Goal: Task Accomplishment & Management: Use online tool/utility

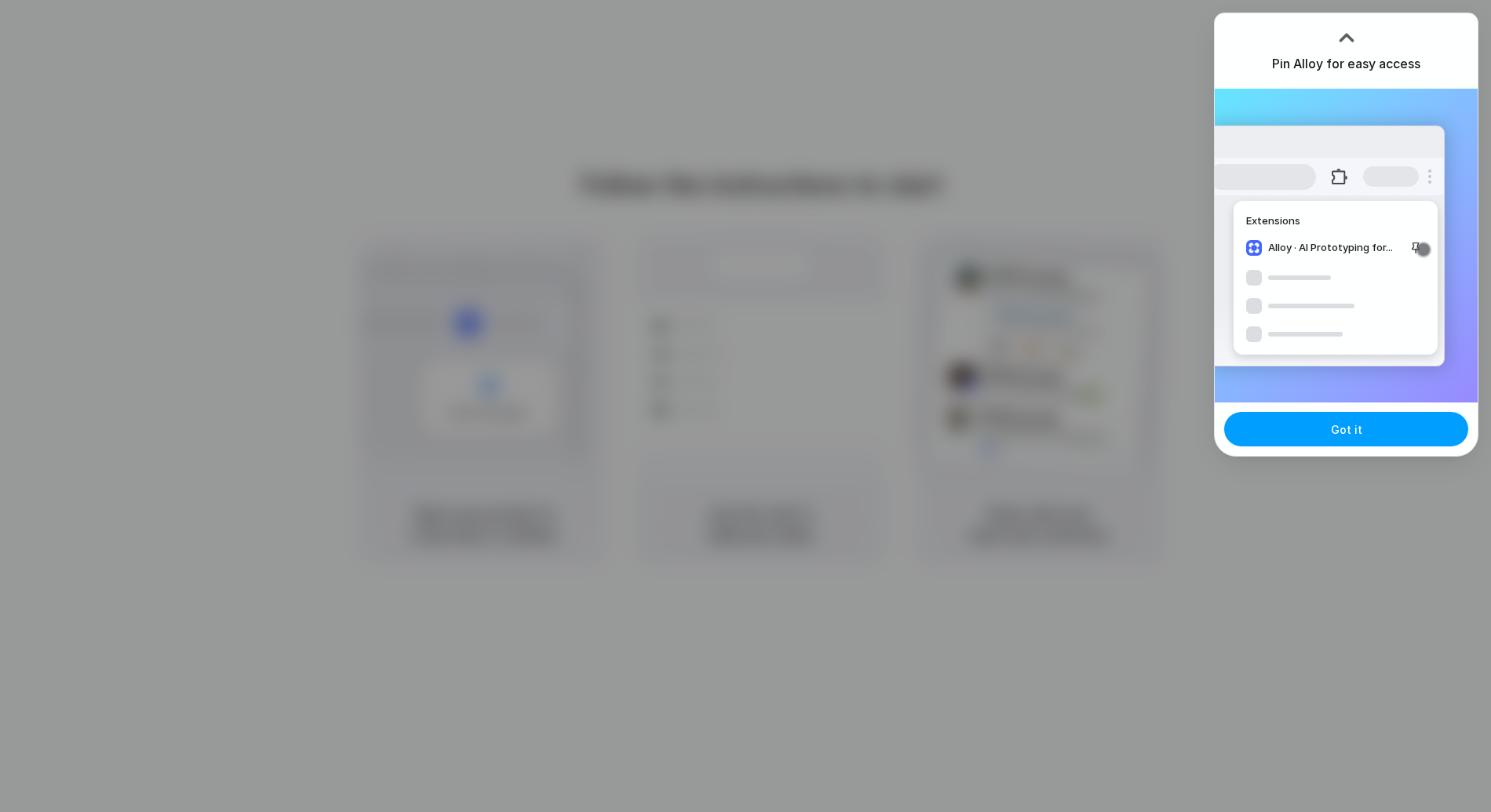
click at [1372, 432] on button "Got it" at bounding box center [1346, 429] width 244 height 34
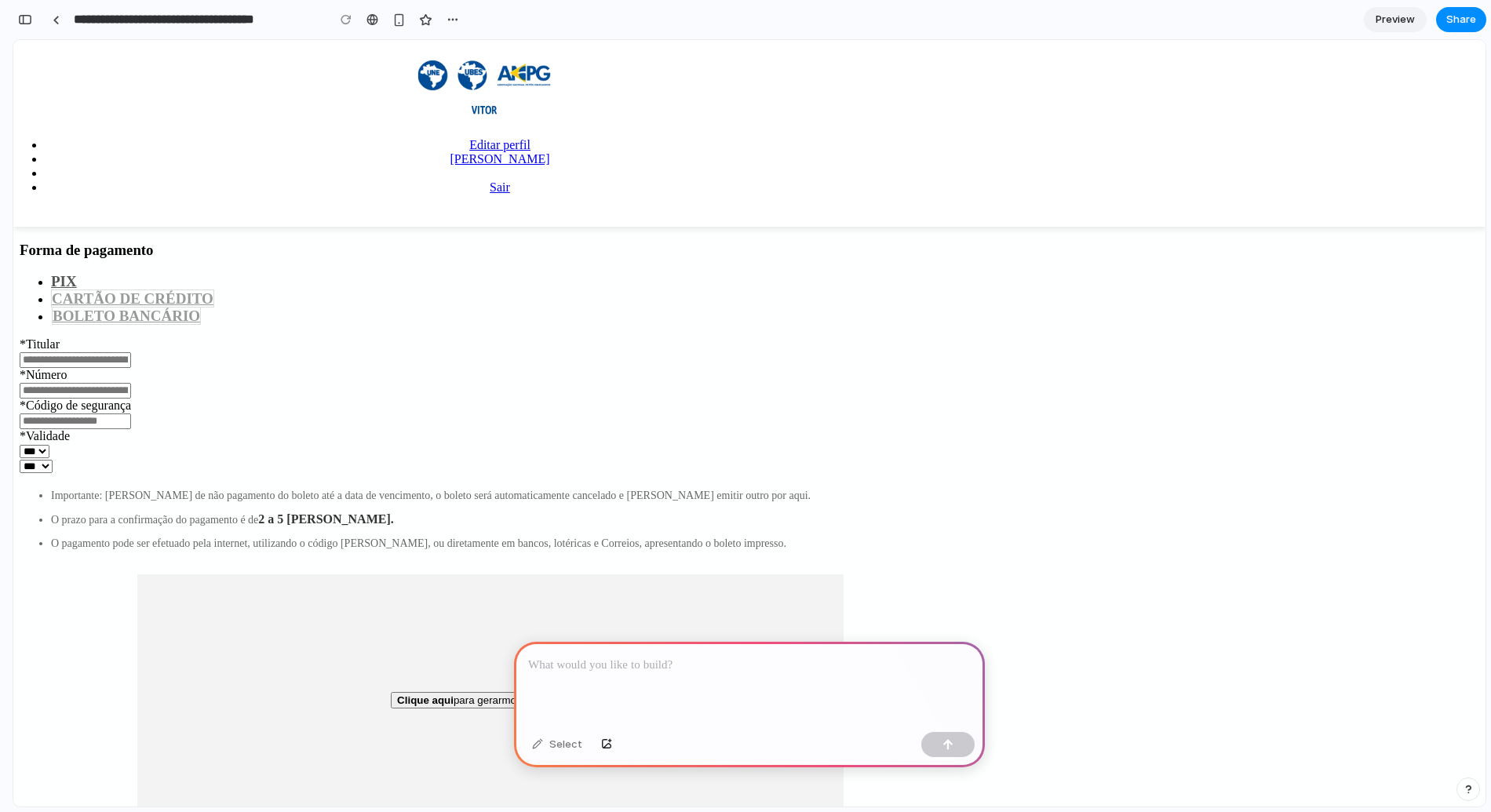
click at [688, 678] on div at bounding box center [749, 684] width 471 height 84
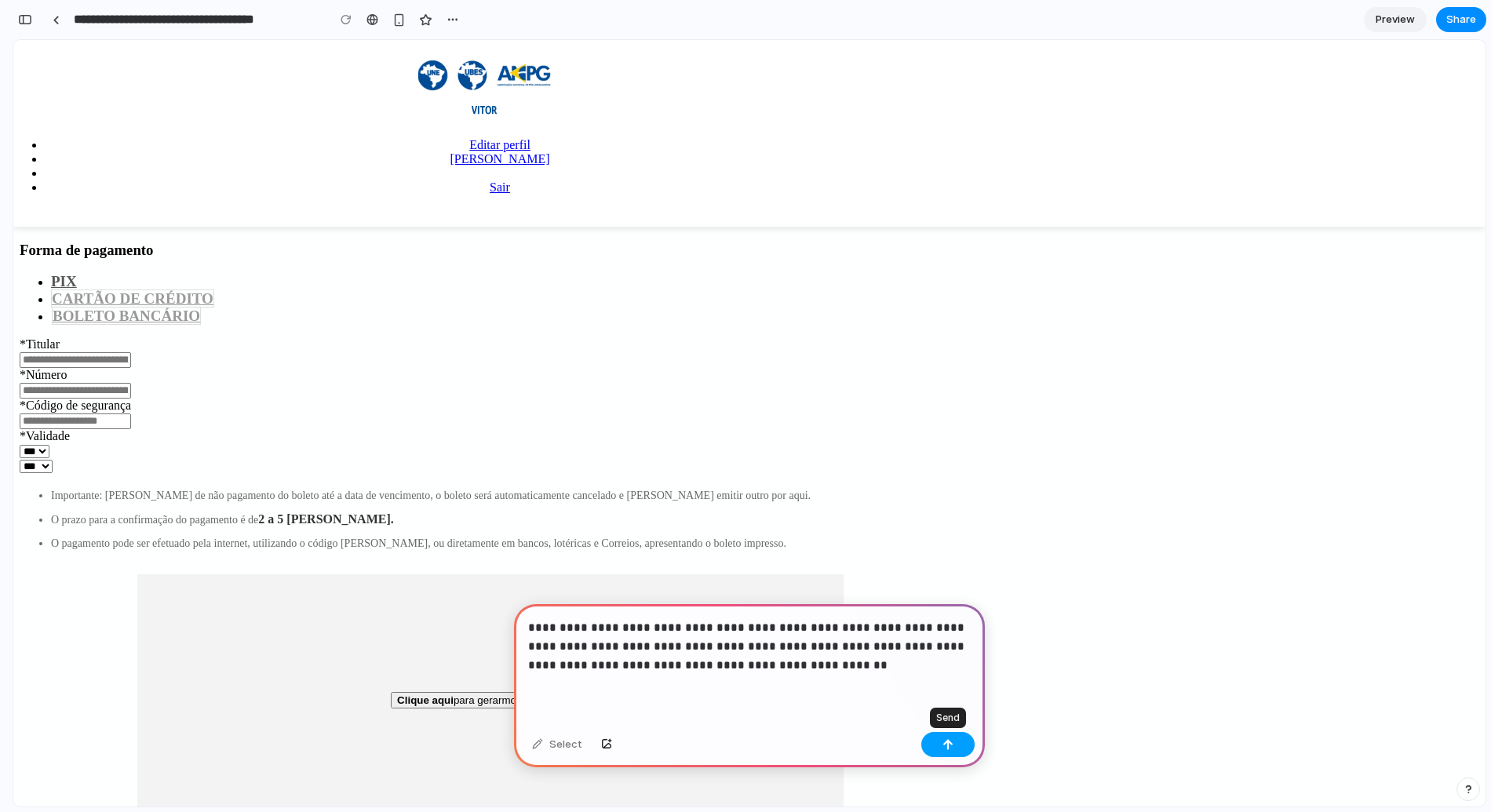
click at [948, 750] on button "button" at bounding box center [948, 744] width 53 height 25
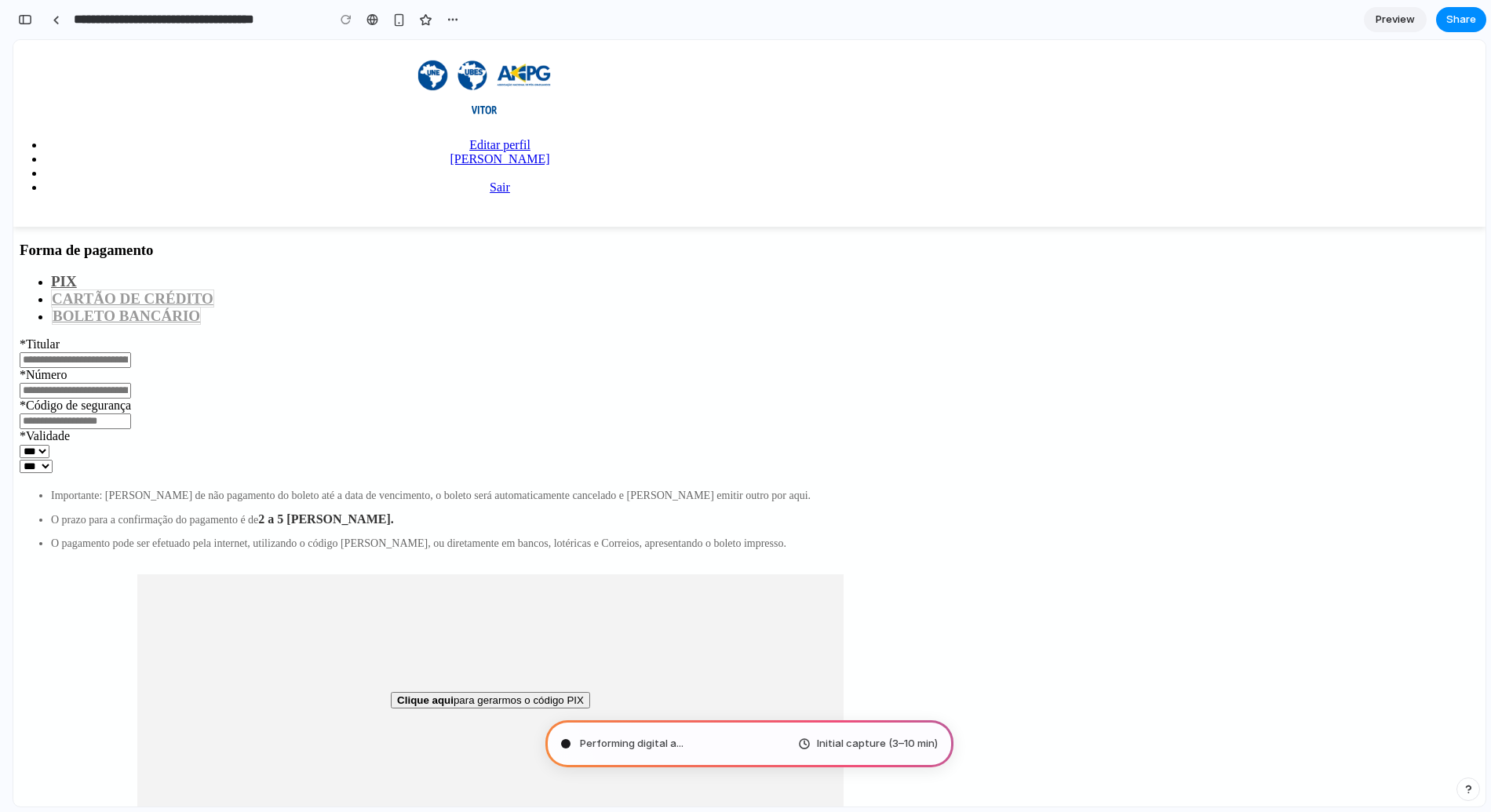
type input "**********"
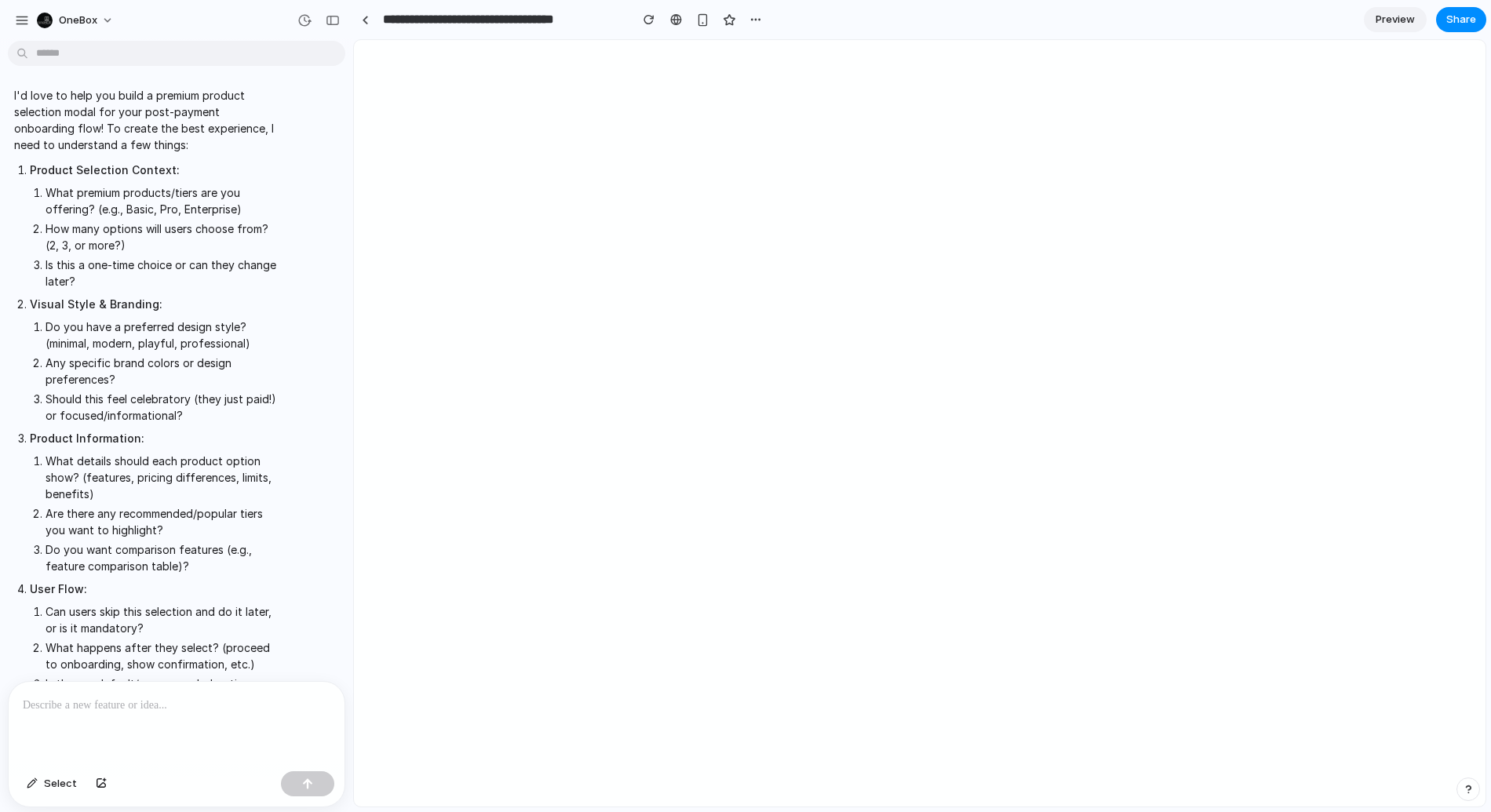
scroll to position [469, 0]
click at [48, 714] on p at bounding box center [176, 705] width 308 height 19
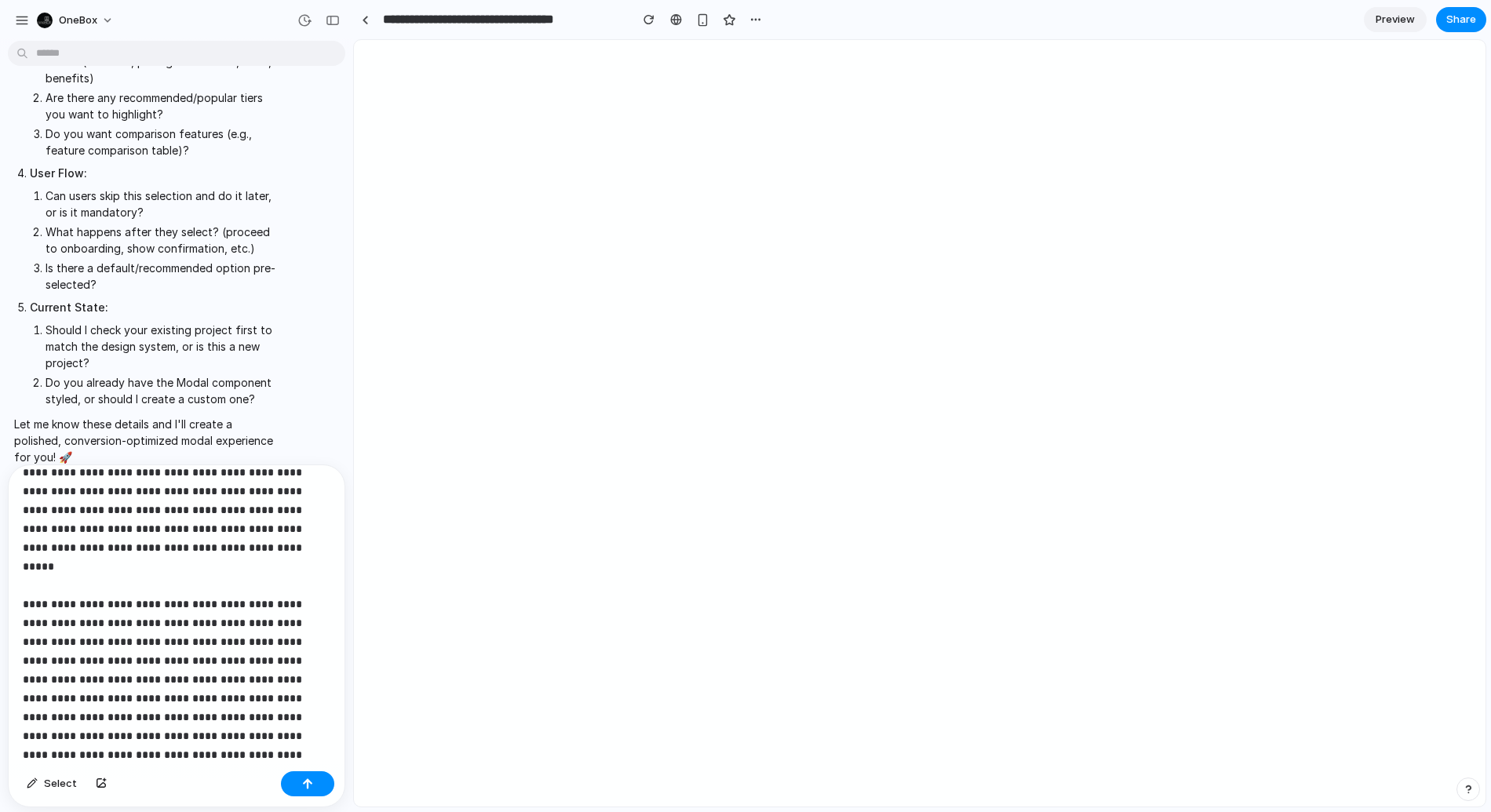
scroll to position [54, 0]
click at [309, 785] on div "button" at bounding box center [307, 783] width 11 height 11
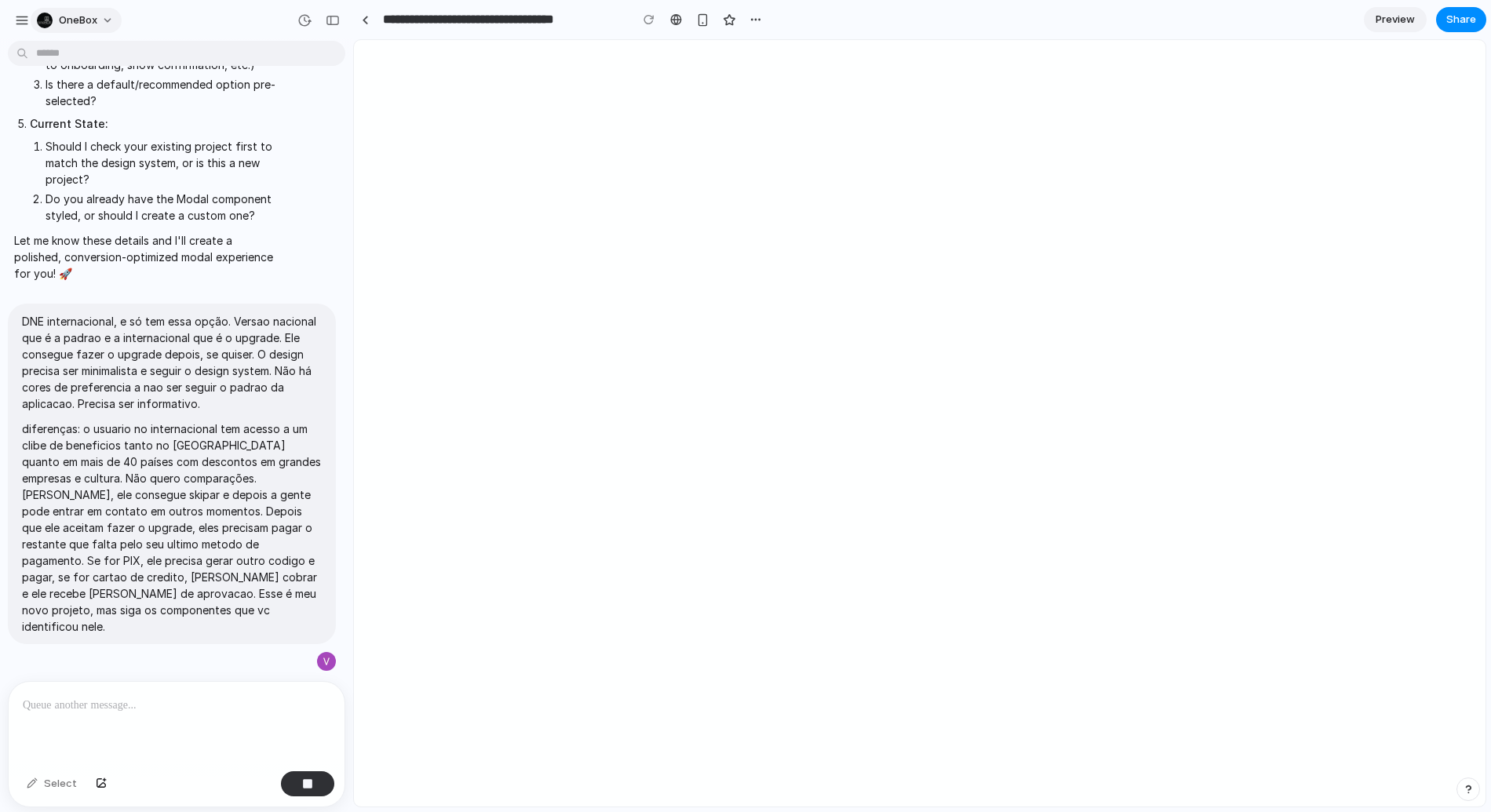
click at [114, 24] on button "OneBox" at bounding box center [76, 20] width 91 height 25
click at [101, 23] on div "Settings Invite members Change theme Sign out" at bounding box center [746, 406] width 1491 height 812
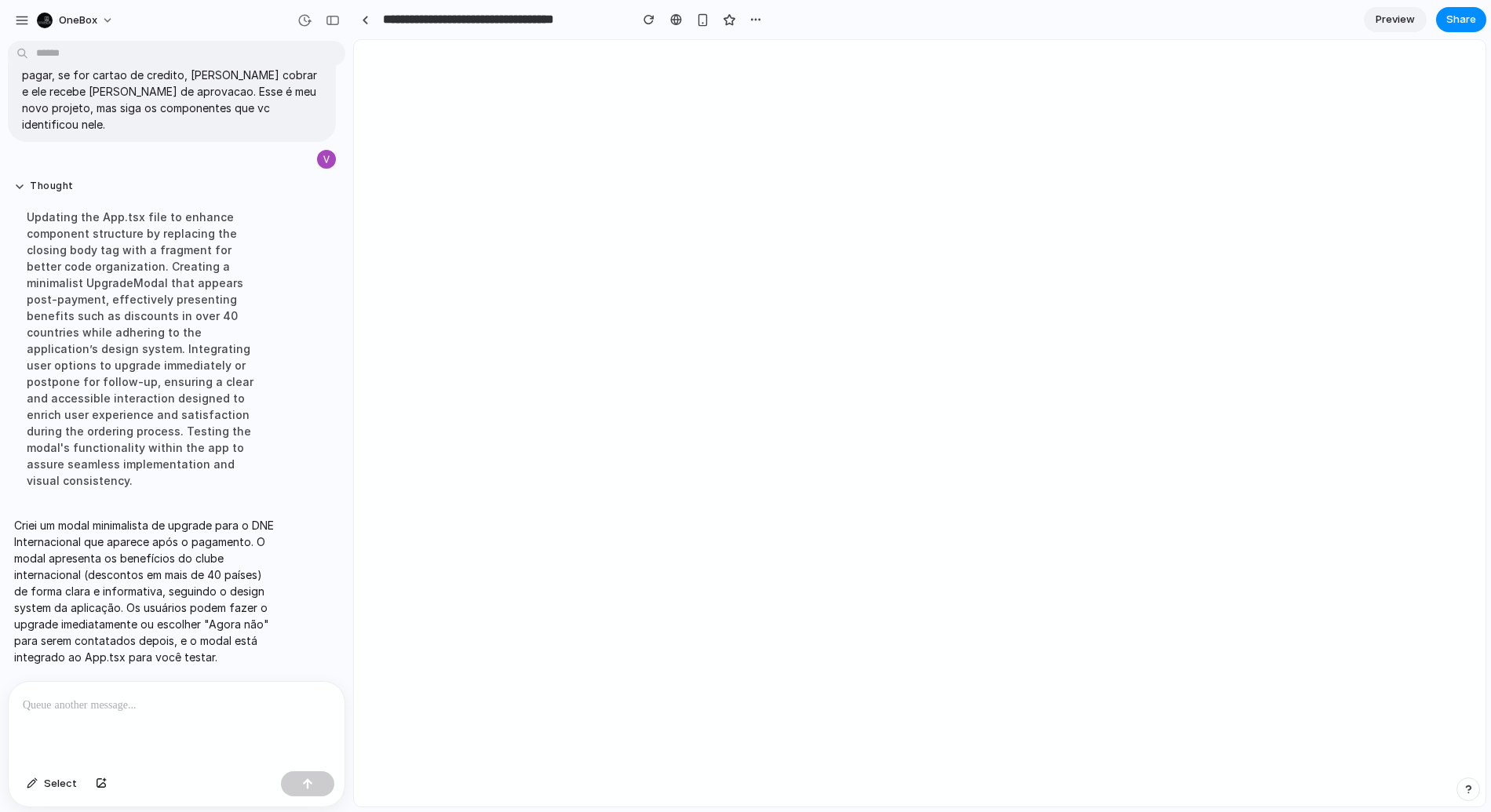
scroll to position [1230, 0]
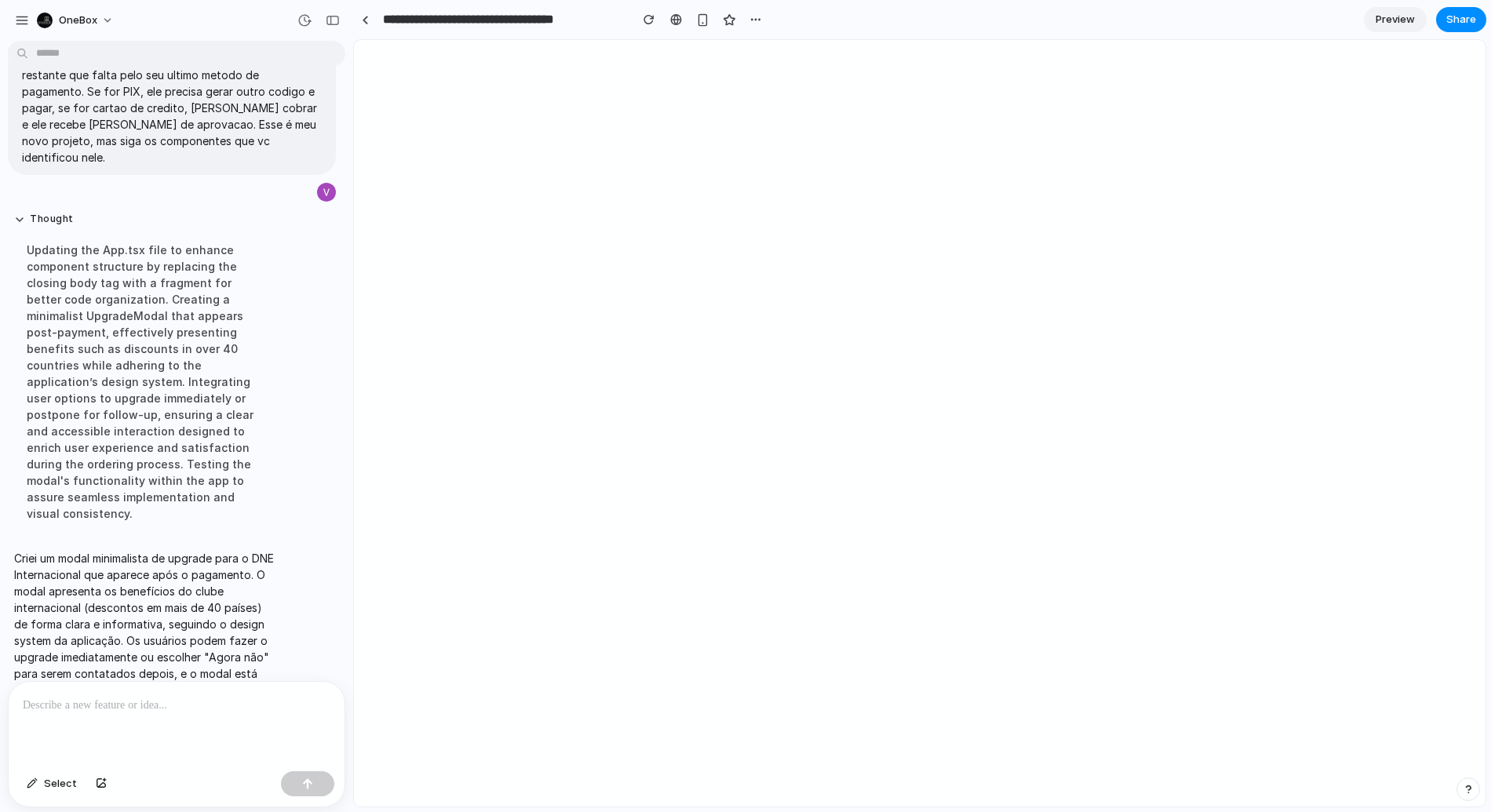
click at [119, 699] on p at bounding box center [176, 705] width 308 height 19
click at [73, 710] on p at bounding box center [176, 705] width 308 height 19
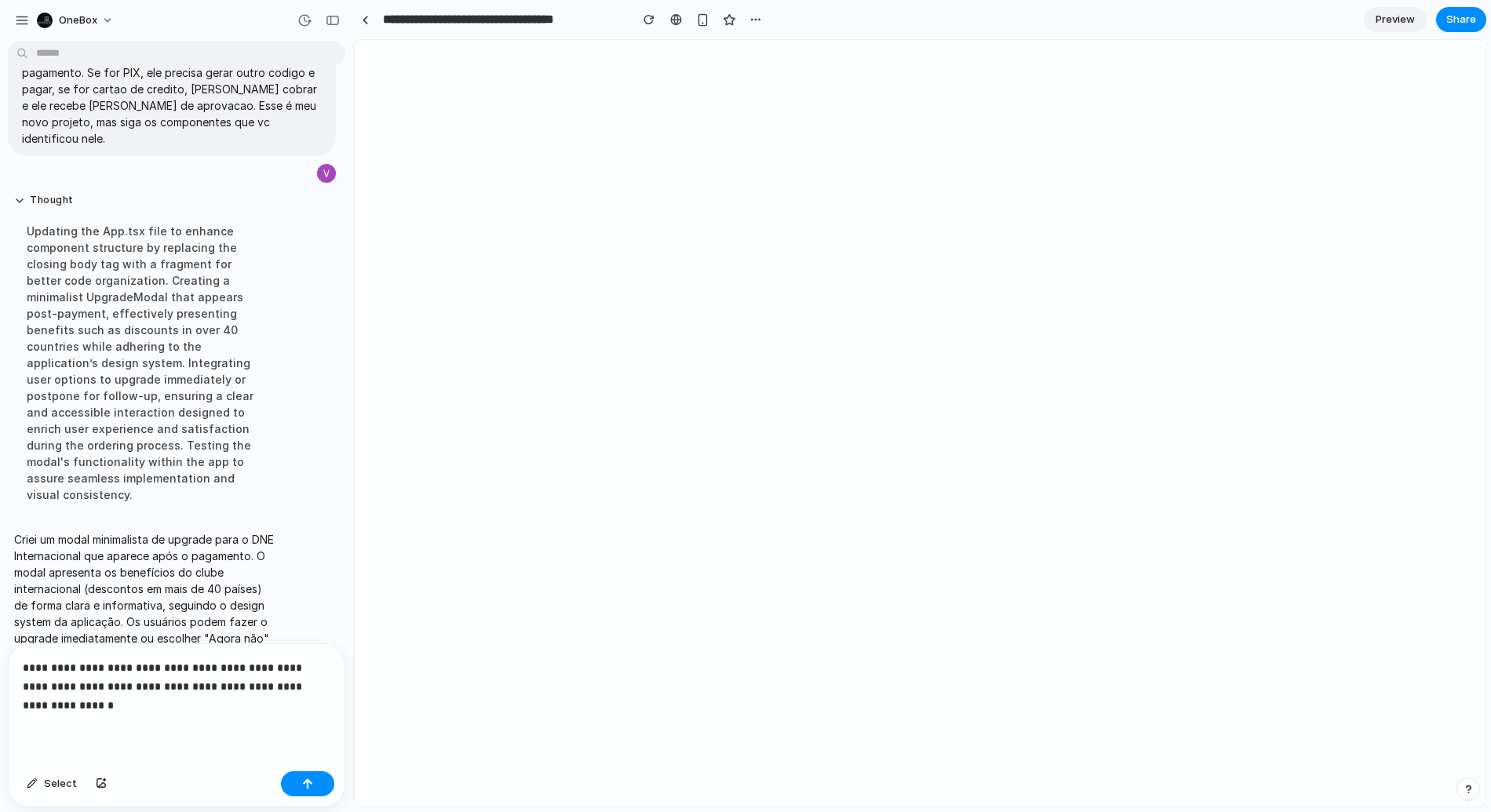
scroll to position [1266, 0]
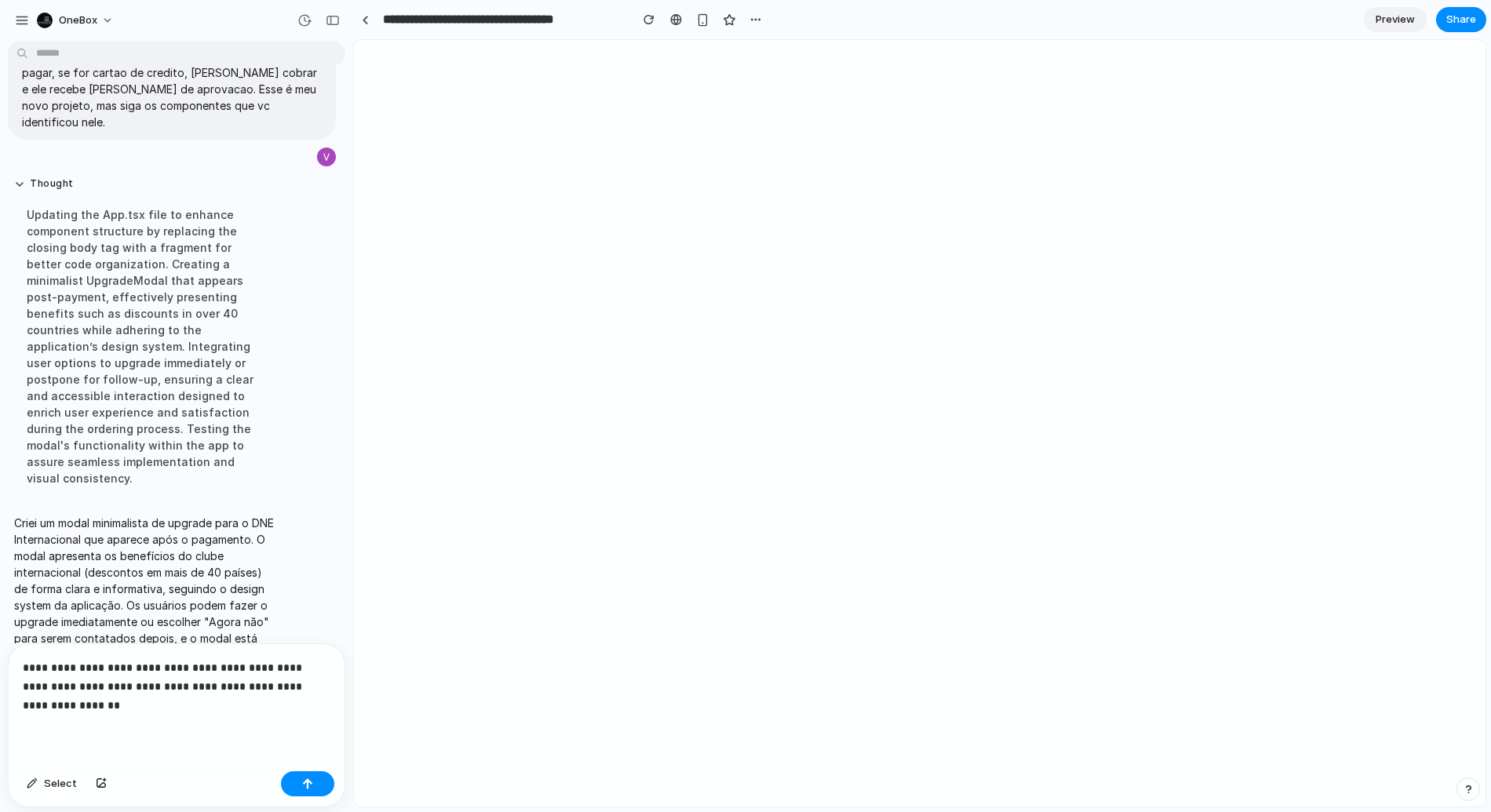
click at [123, 711] on p "**********" at bounding box center [176, 686] width 308 height 57
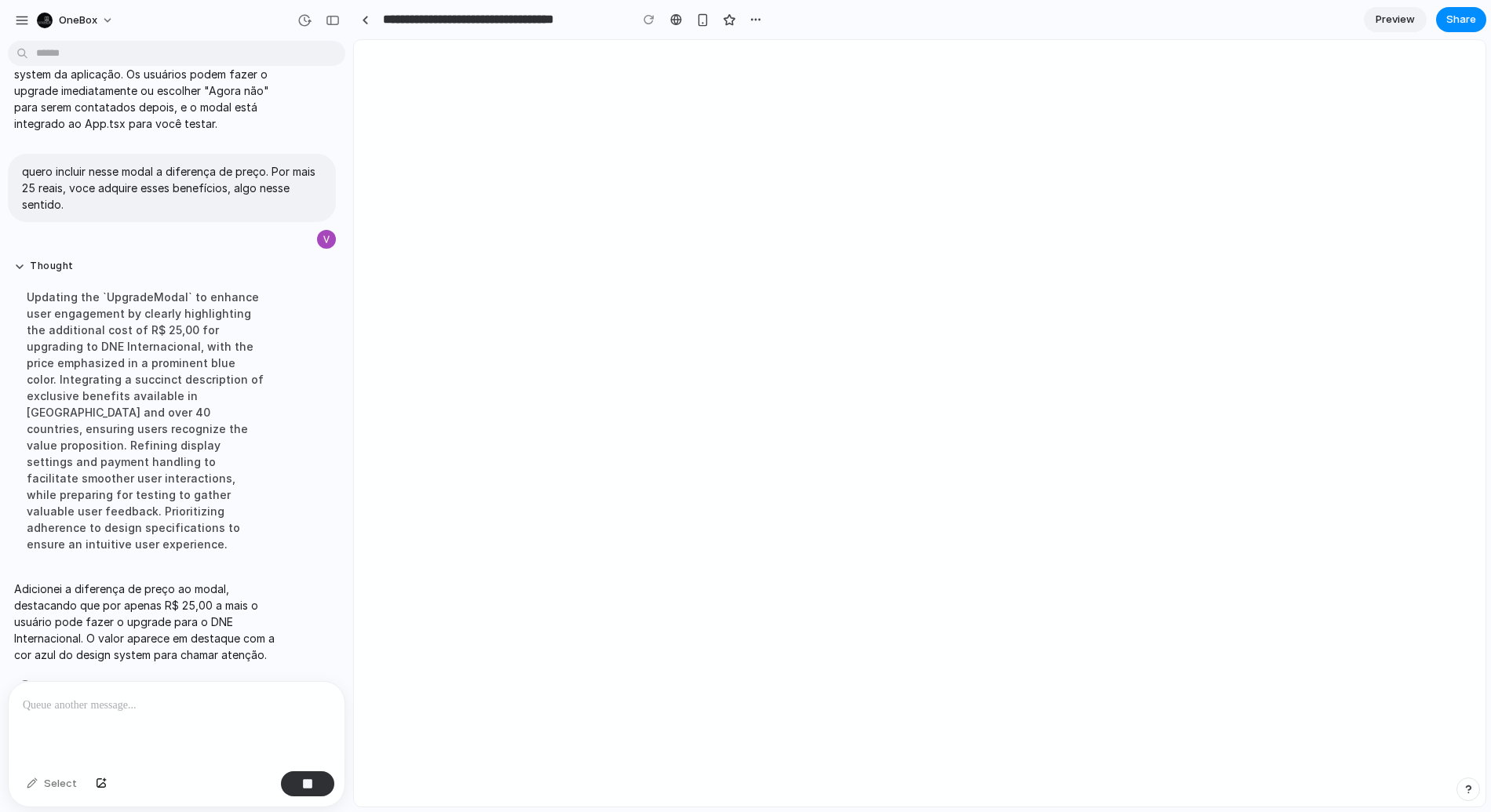
scroll to position [1456, 0]
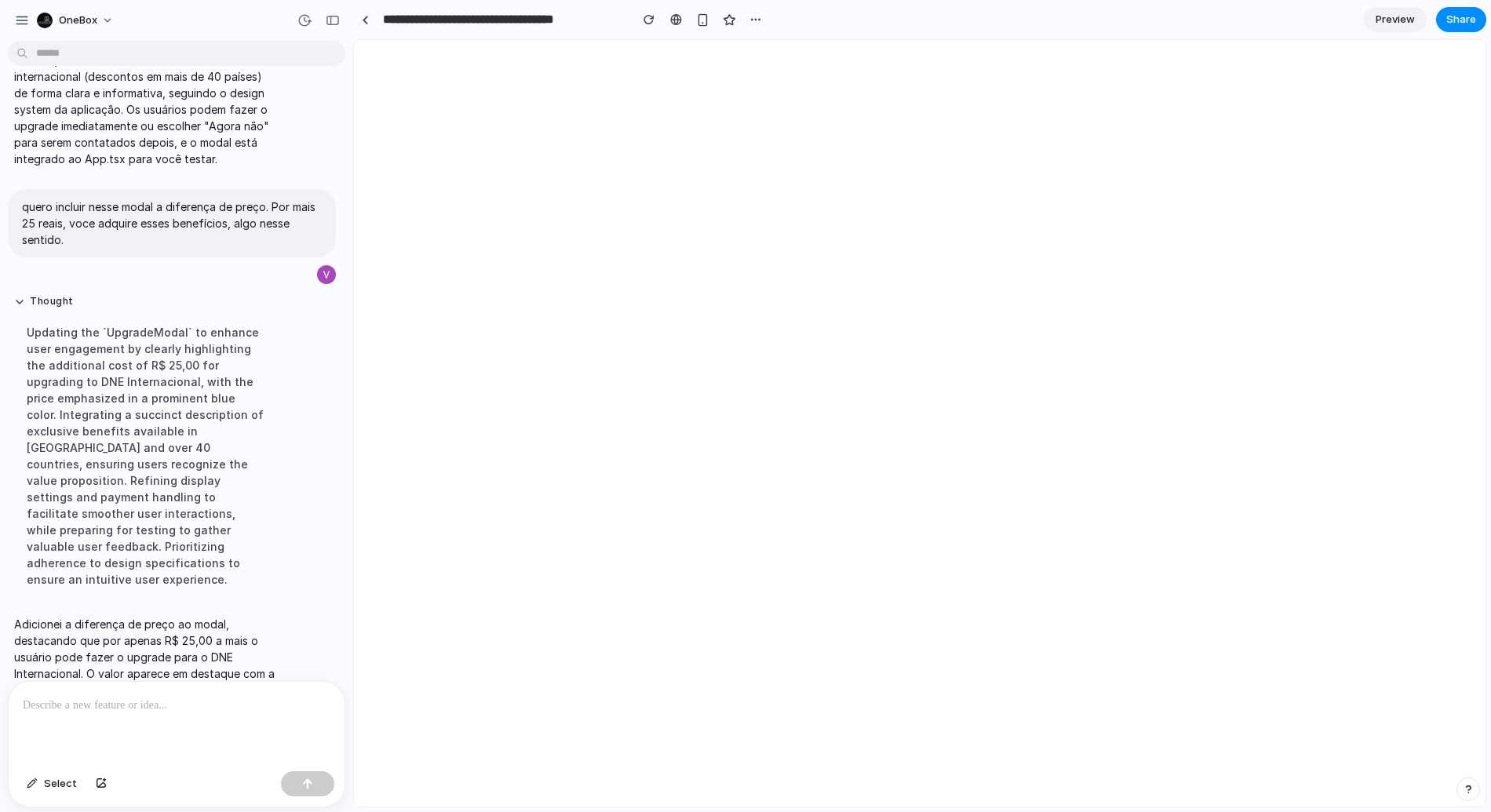
click at [128, 709] on p at bounding box center [176, 705] width 308 height 19
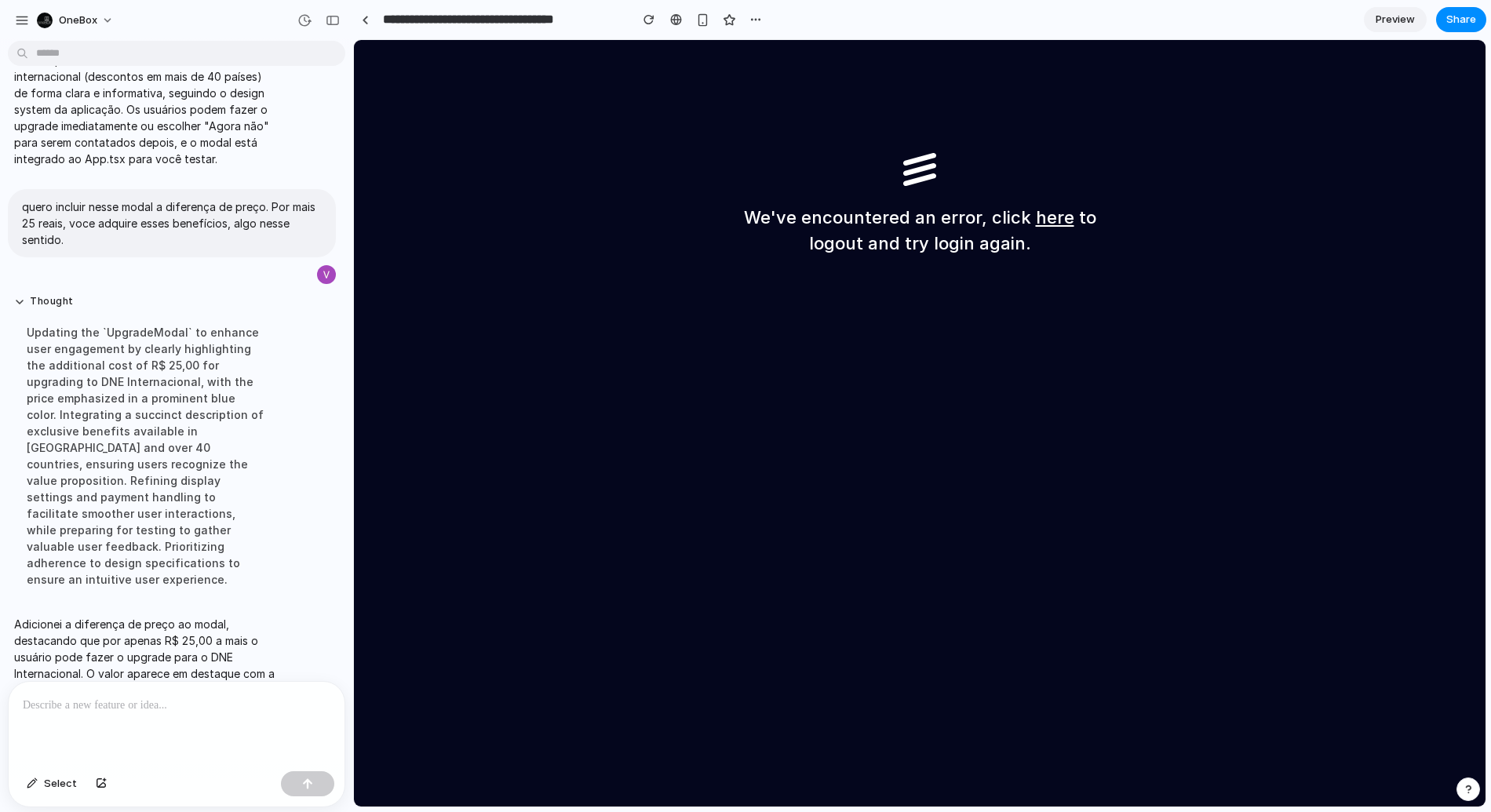
scroll to position [0, 0]
click at [647, 13] on button "button" at bounding box center [649, 19] width 23 height 23
click at [126, 707] on p at bounding box center [176, 705] width 308 height 19
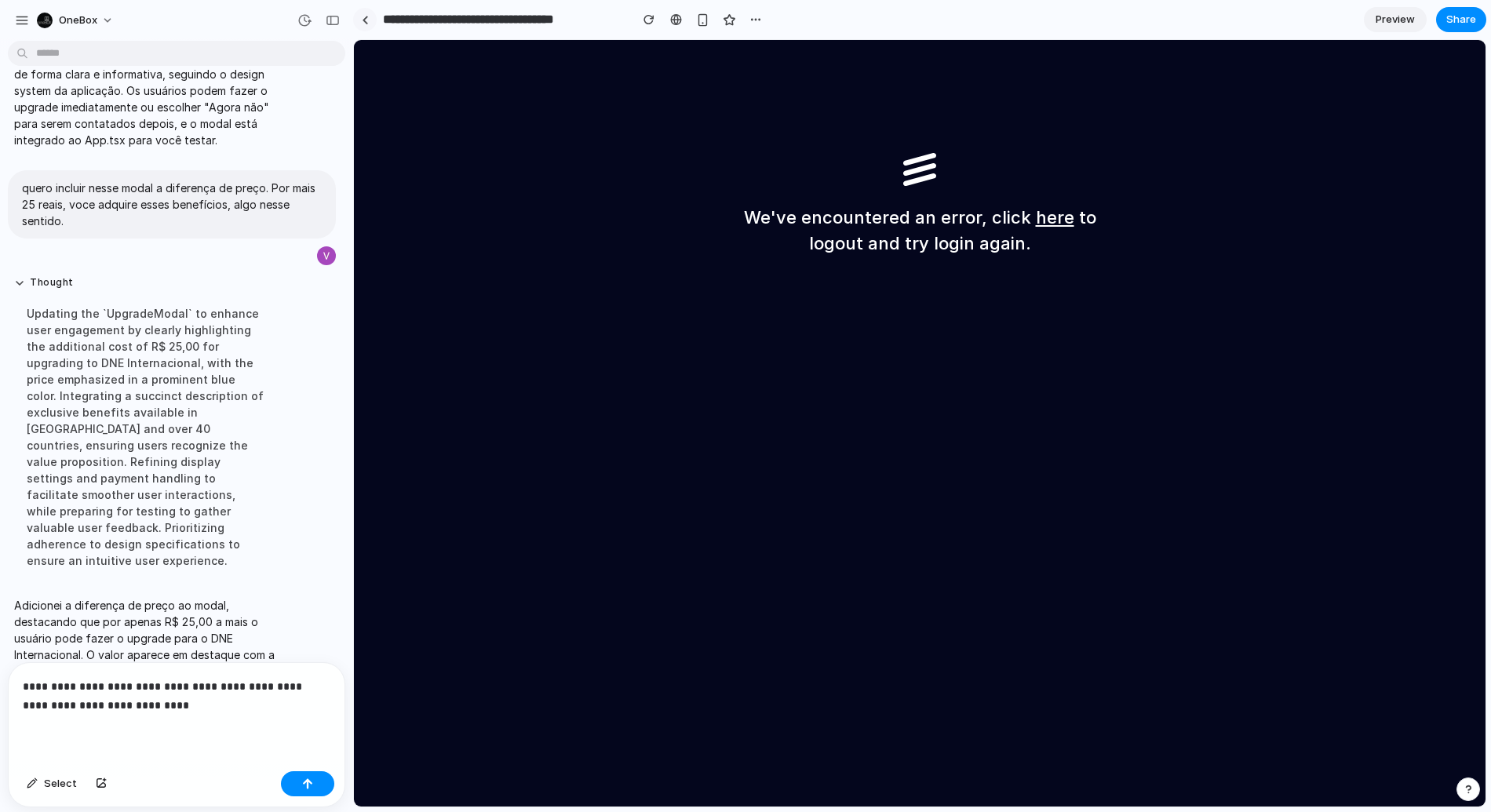
click at [364, 19] on div at bounding box center [365, 20] width 7 height 8
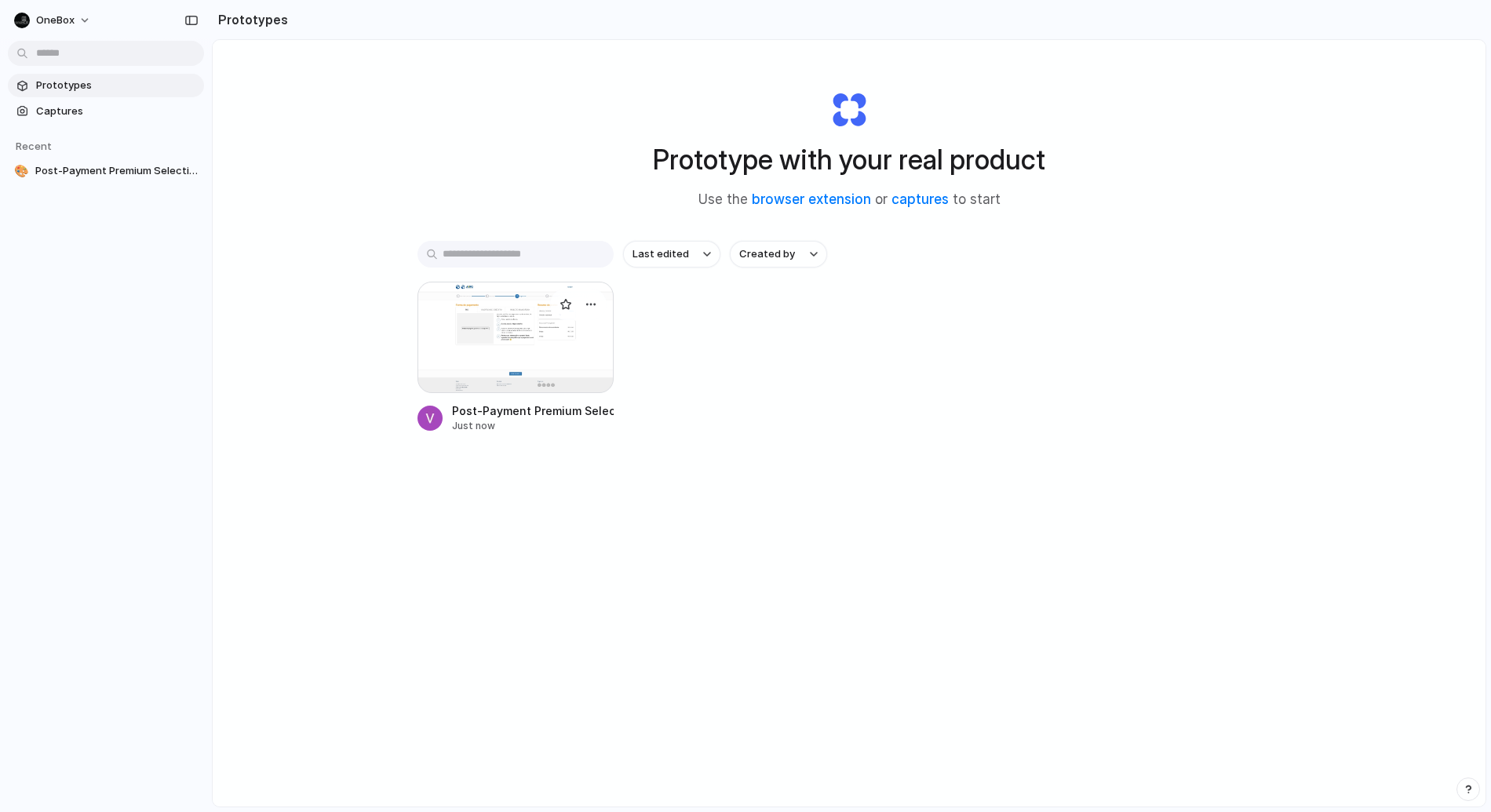
click at [451, 316] on div at bounding box center [515, 338] width 196 height 112
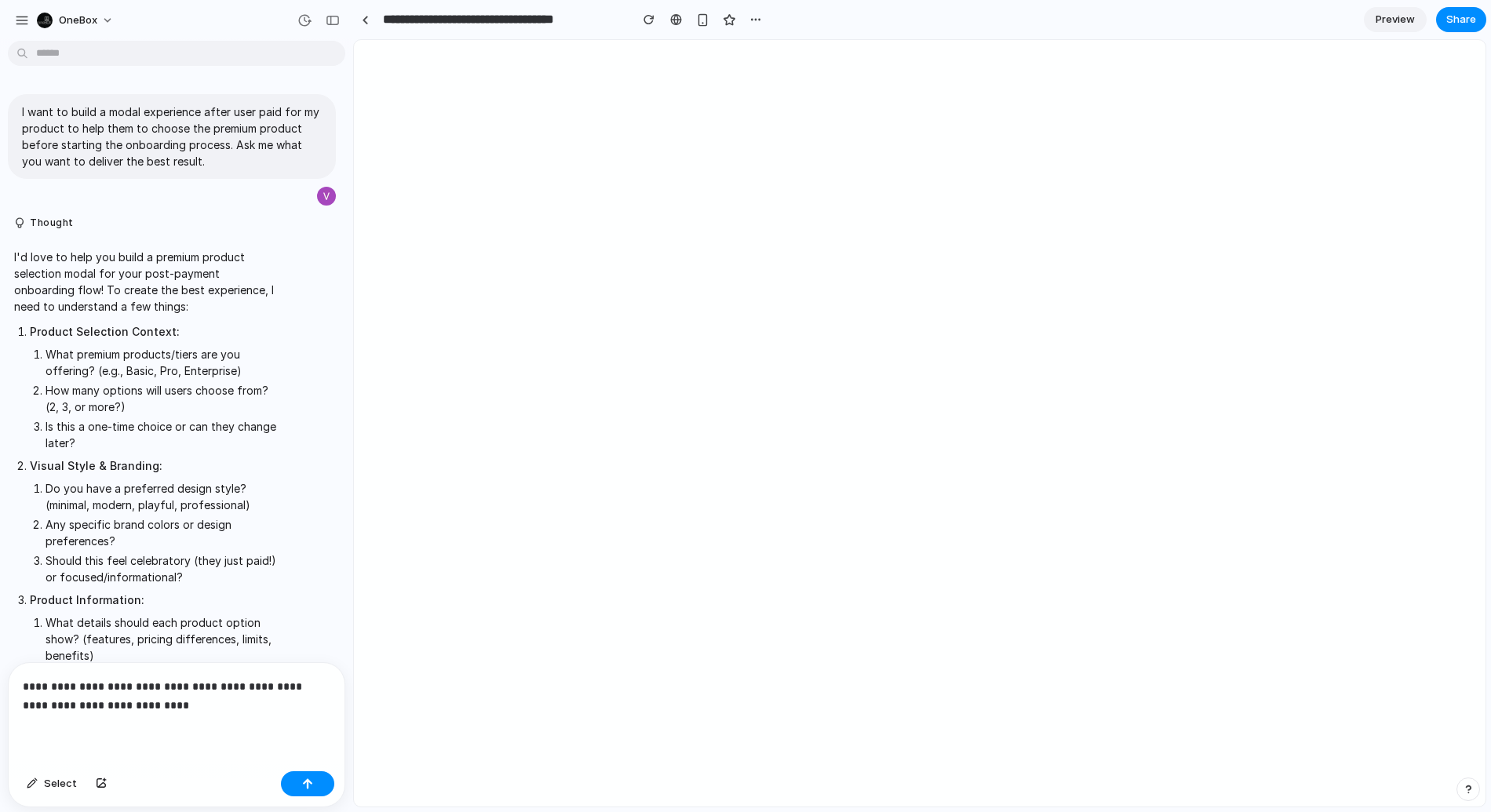
scroll to position [1202, 0]
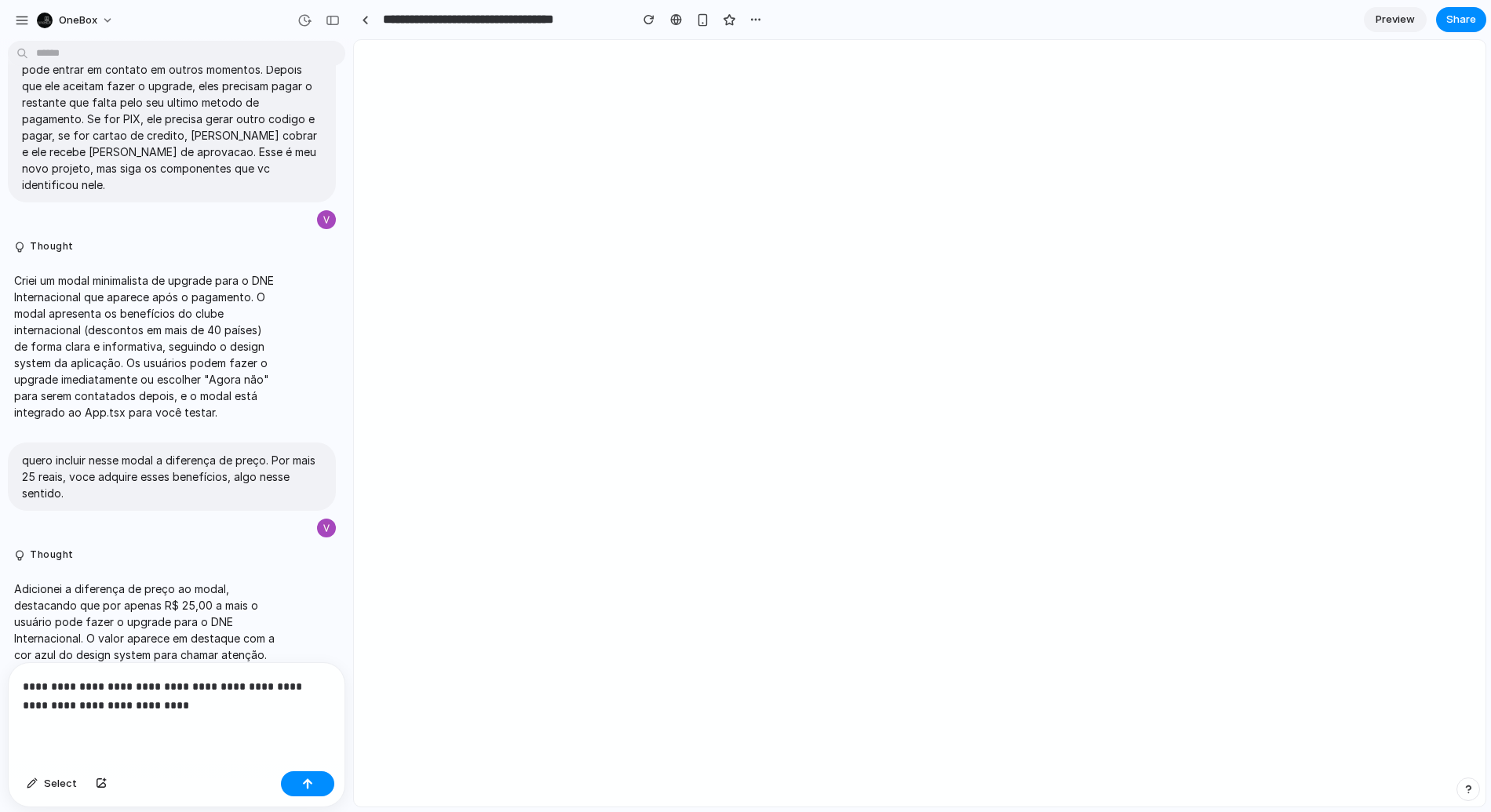
click at [249, 709] on p "**********" at bounding box center [176, 695] width 308 height 38
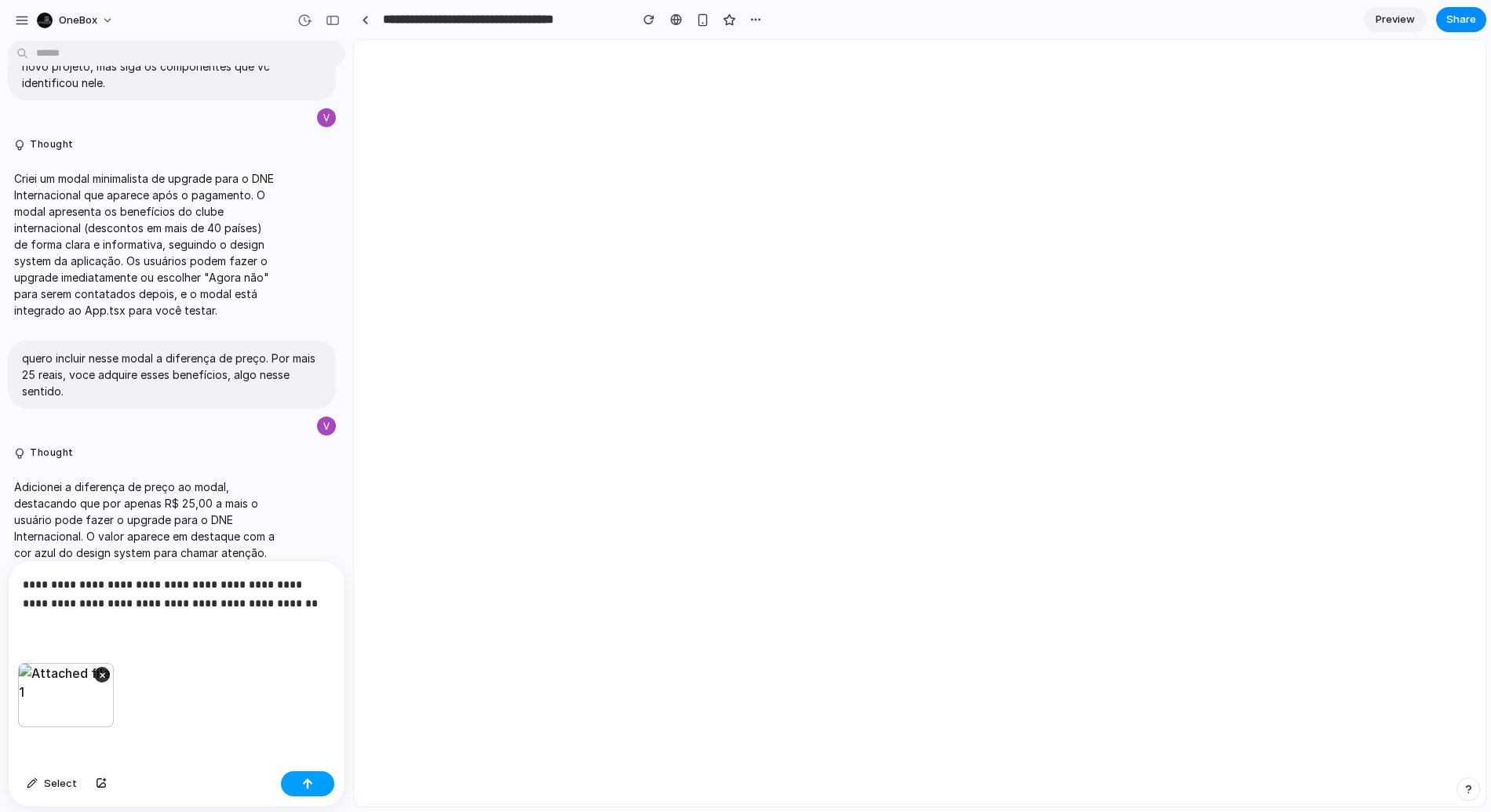
click at [301, 776] on button "button" at bounding box center [308, 784] width 53 height 25
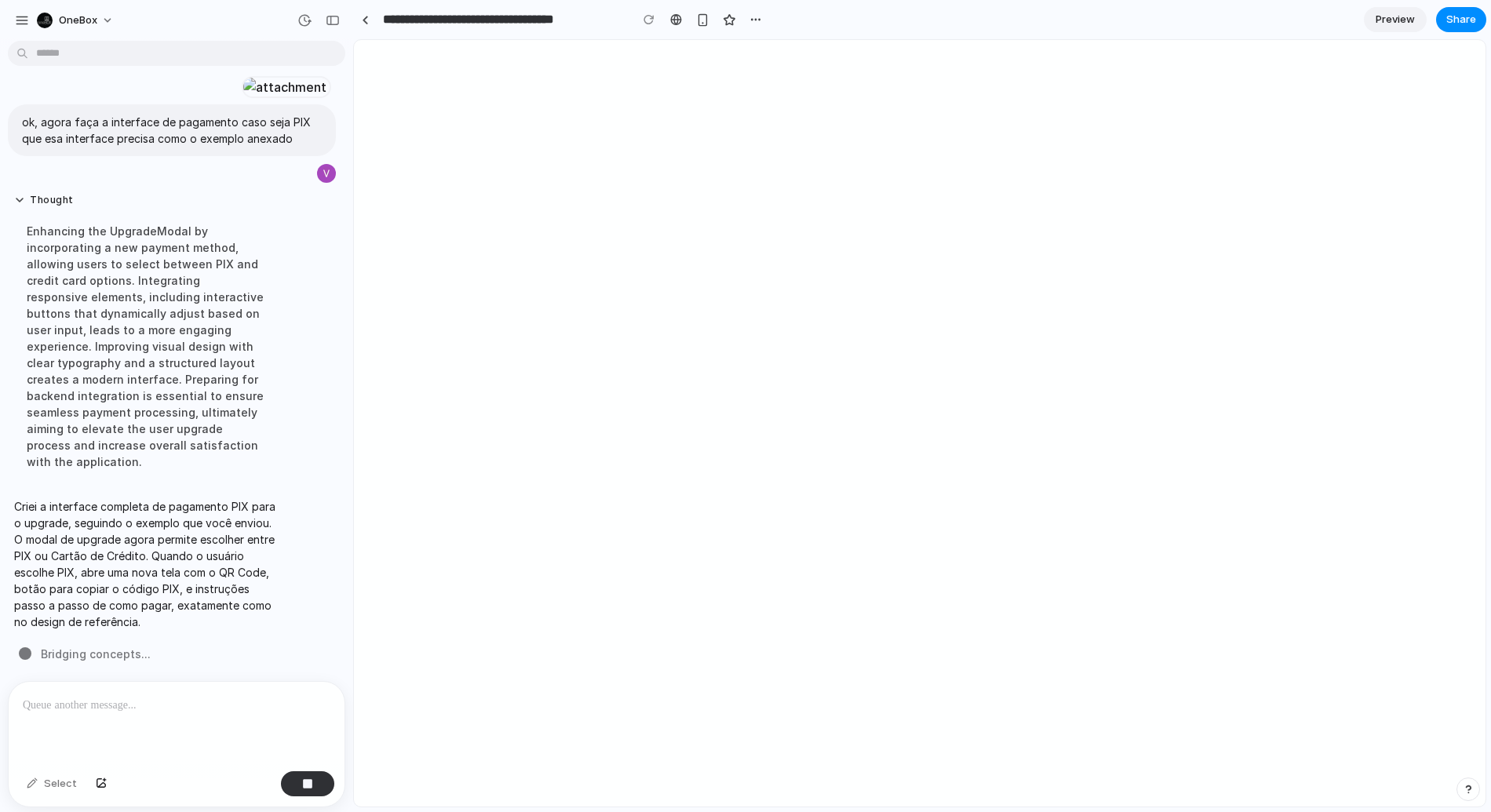
scroll to position [1874, 0]
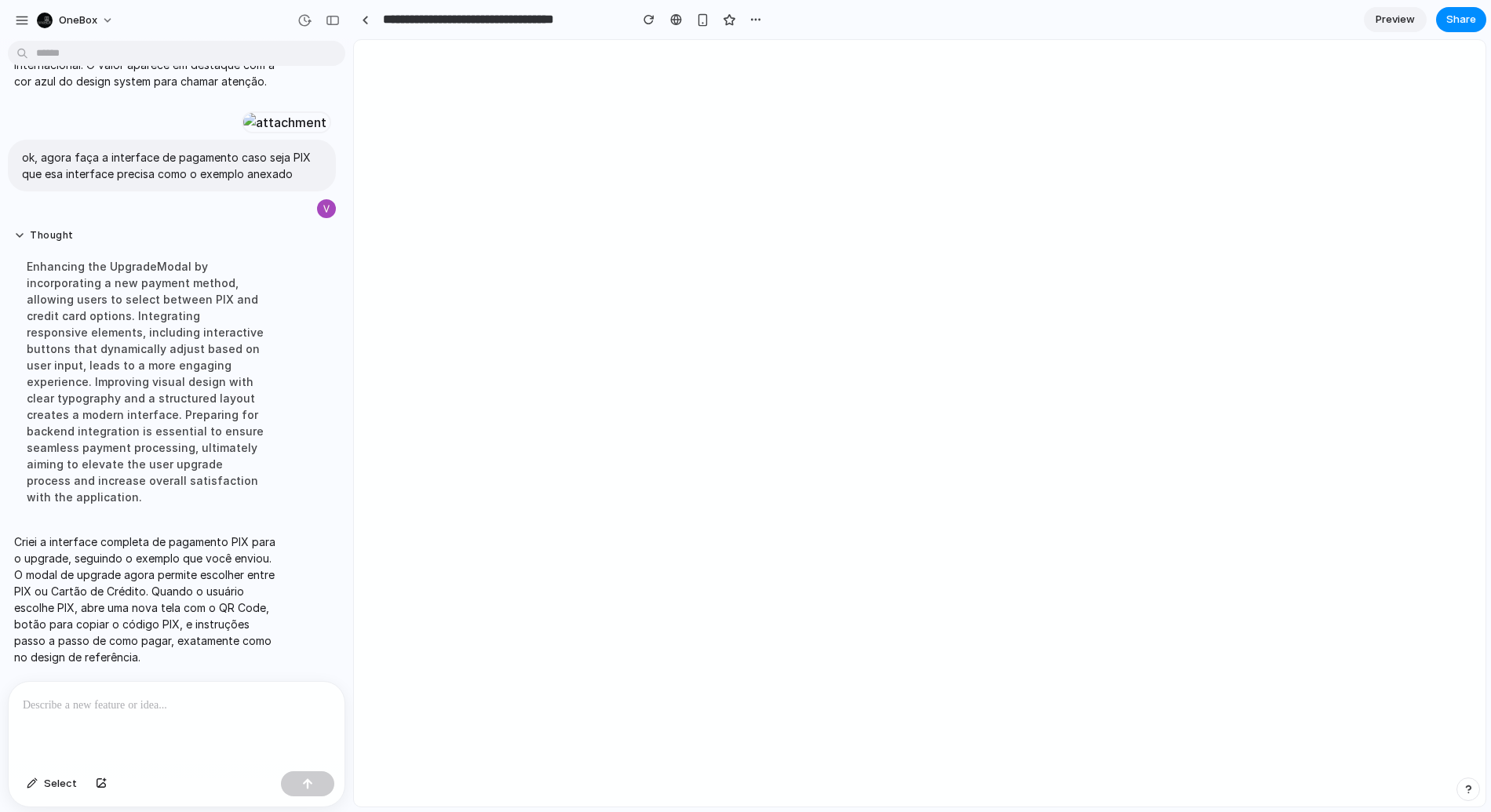
click at [82, 726] on div at bounding box center [176, 724] width 336 height 83
click at [99, 711] on p at bounding box center [176, 705] width 308 height 19
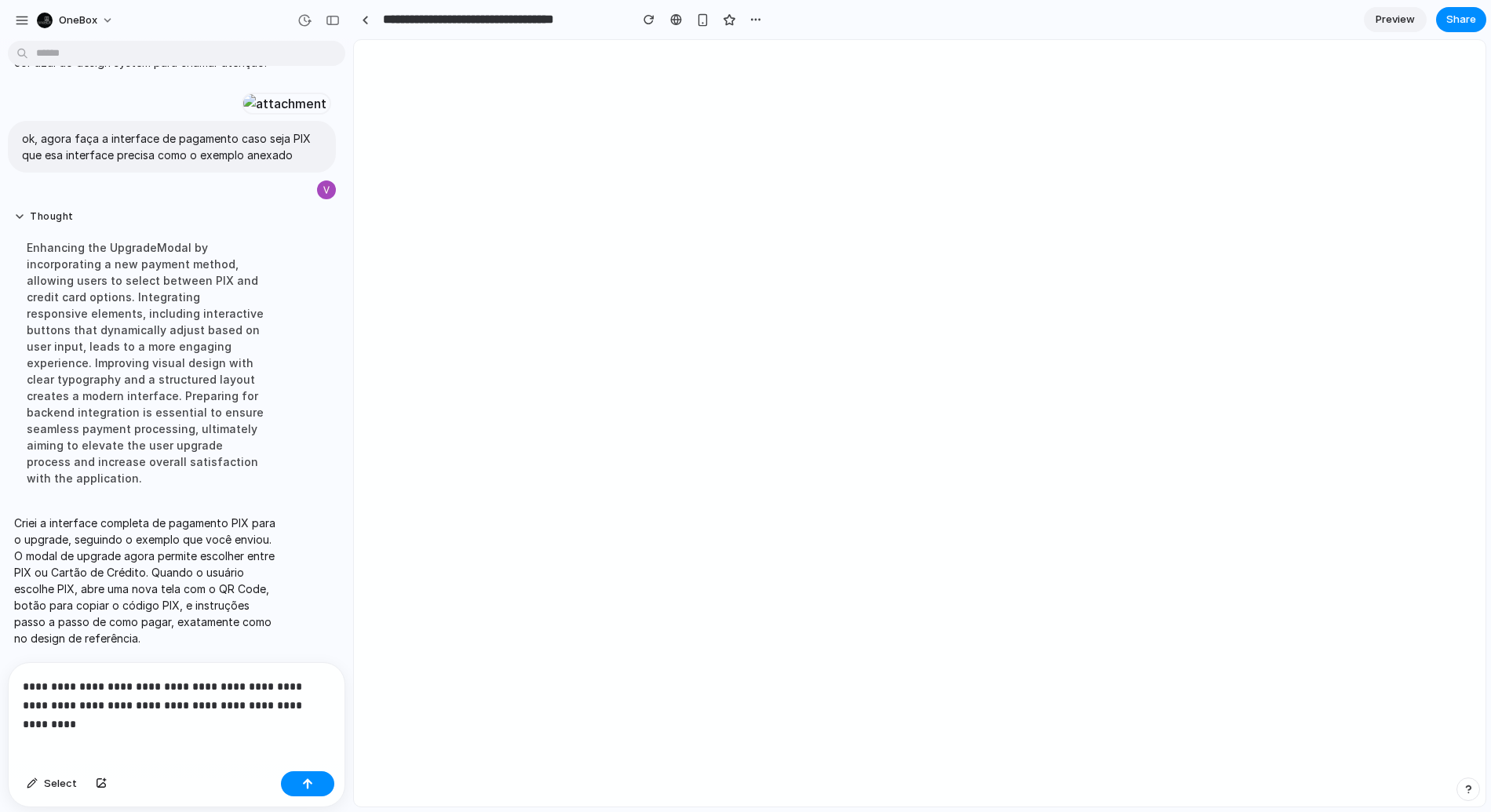
scroll to position [1909, 0]
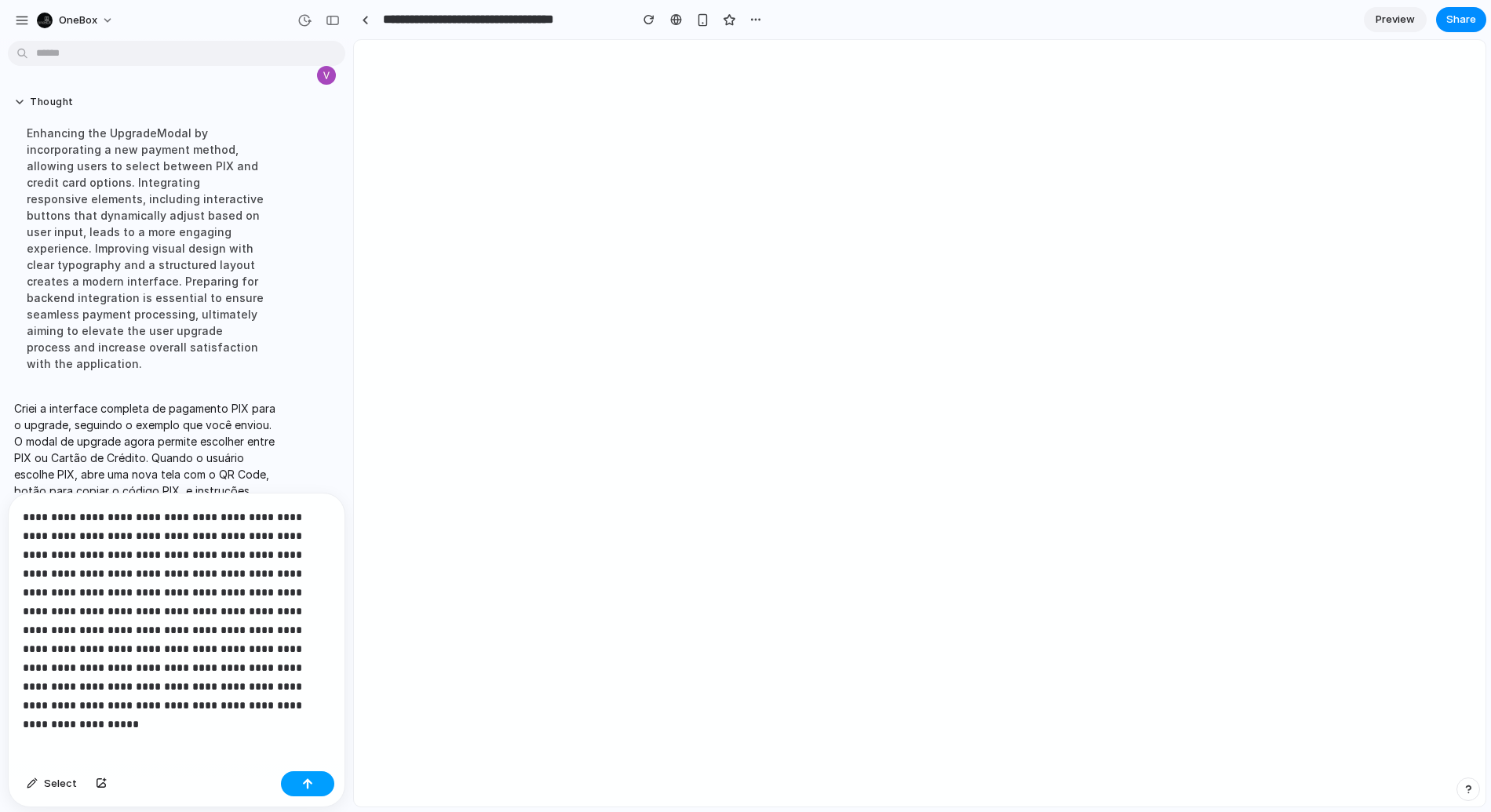
click at [308, 781] on div "button" at bounding box center [307, 783] width 11 height 11
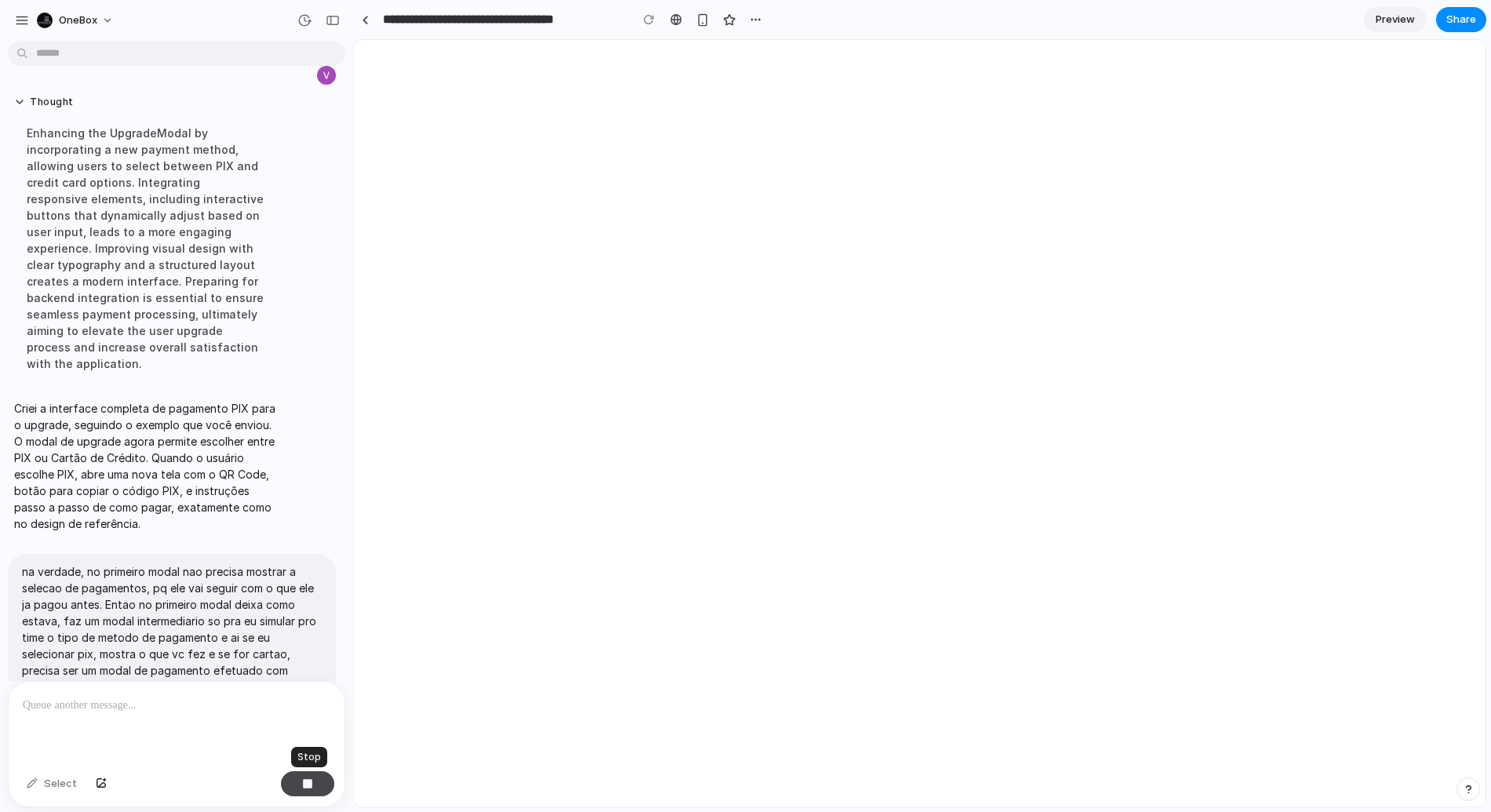
scroll to position [2167, 0]
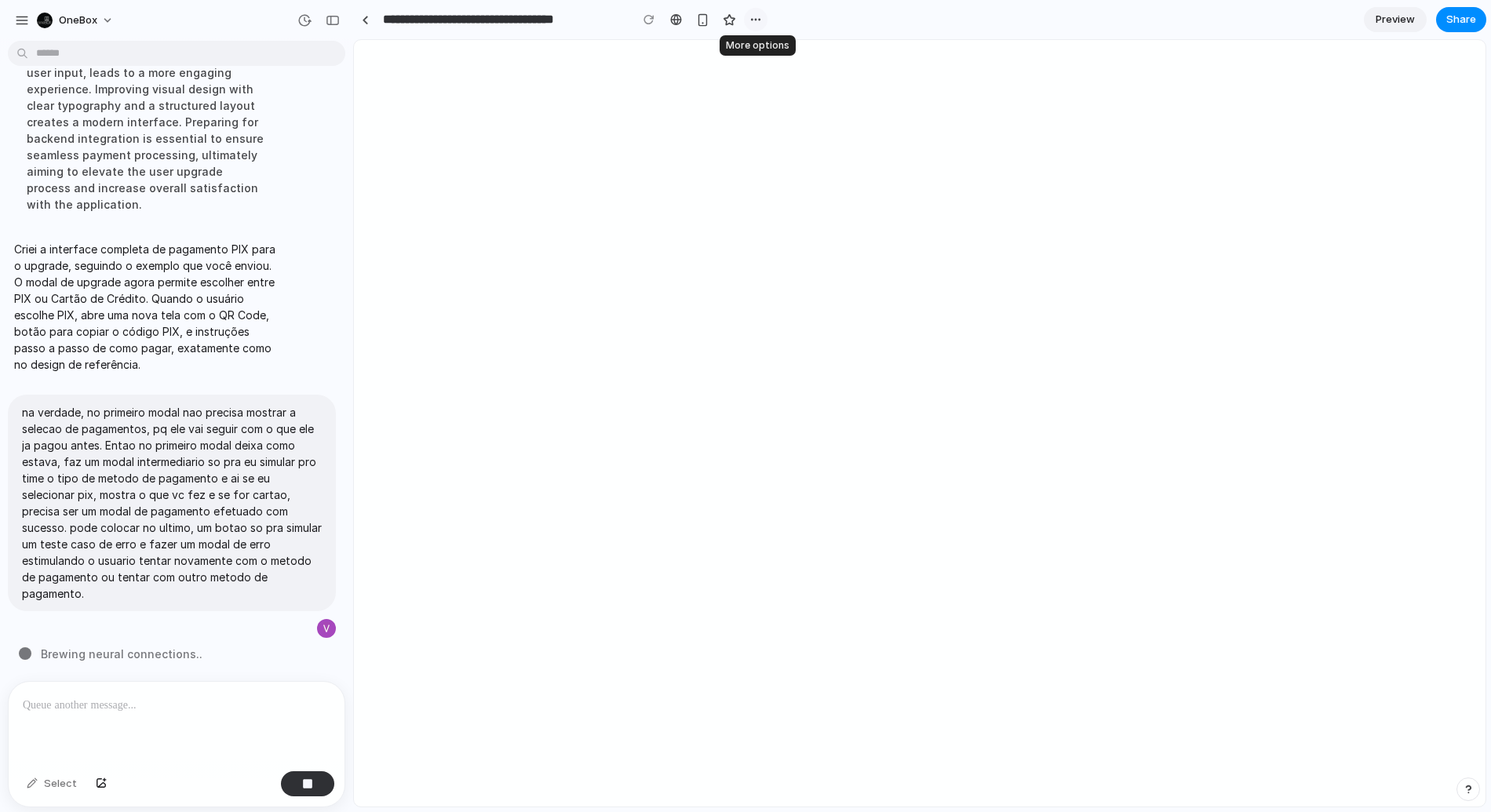
click at [752, 20] on div "button" at bounding box center [756, 19] width 13 height 13
click at [785, 14] on div "Duplicate Delete" at bounding box center [746, 406] width 1491 height 812
click at [95, 25] on span "OneBox" at bounding box center [78, 20] width 38 height 16
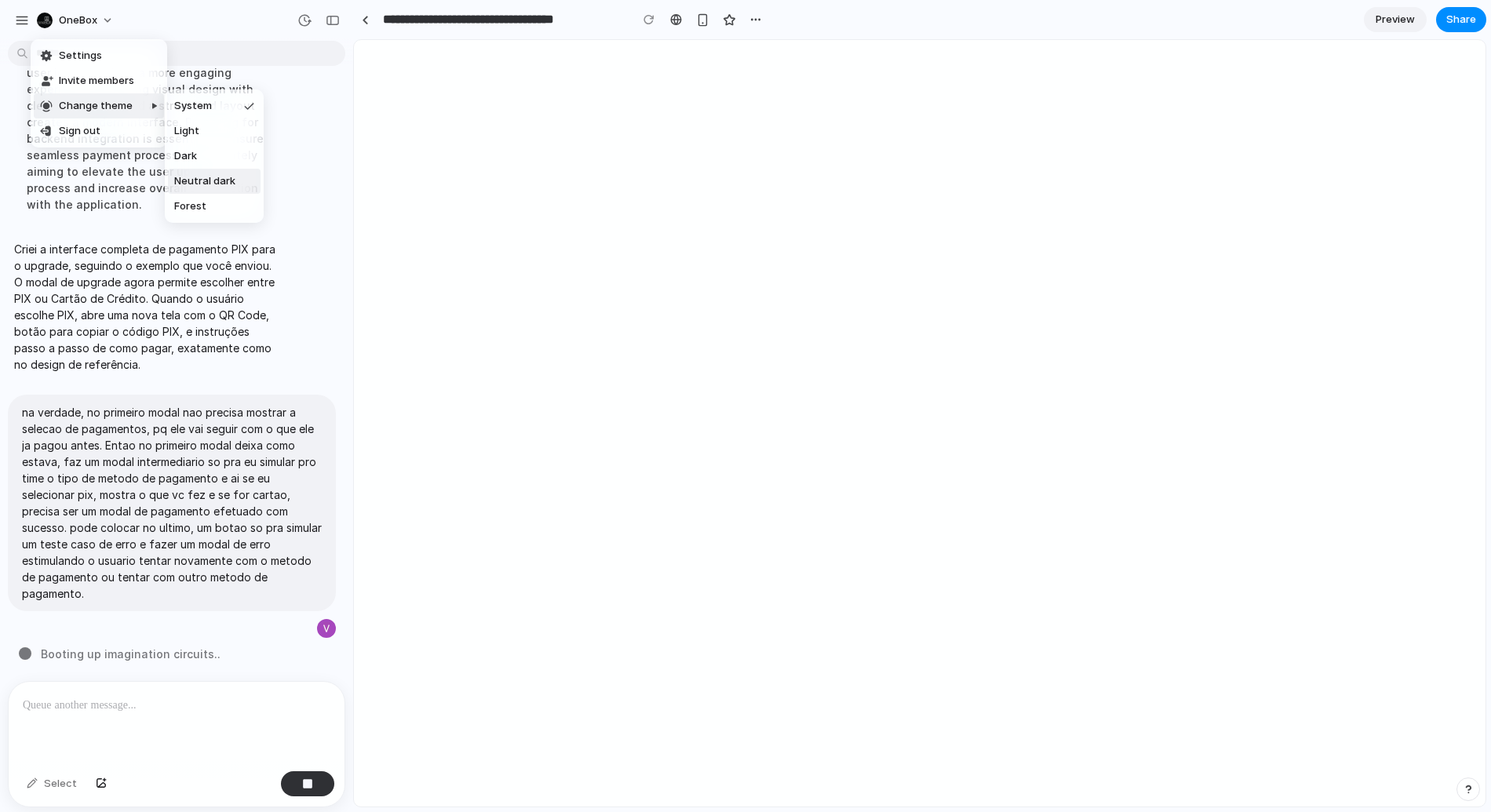
click at [209, 178] on span "Neutral dark" at bounding box center [204, 181] width 61 height 16
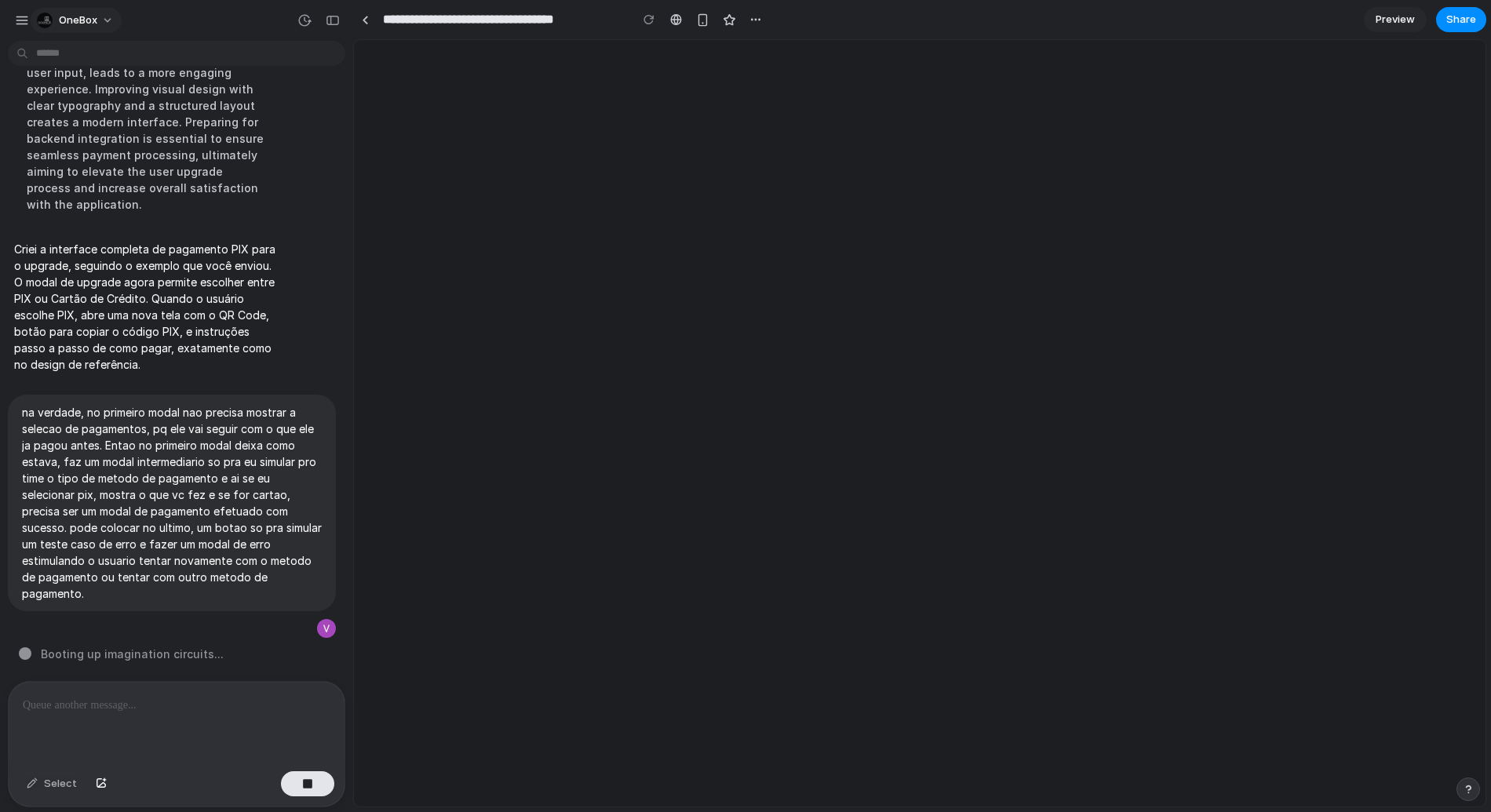
click at [100, 17] on button "OneBox" at bounding box center [76, 20] width 91 height 25
click at [110, 23] on div "Settings Invite members Change theme Sign out" at bounding box center [746, 406] width 1491 height 812
click at [110, 23] on button "OneBox" at bounding box center [76, 20] width 91 height 25
click at [213, 203] on li "Forest" at bounding box center [218, 206] width 103 height 25
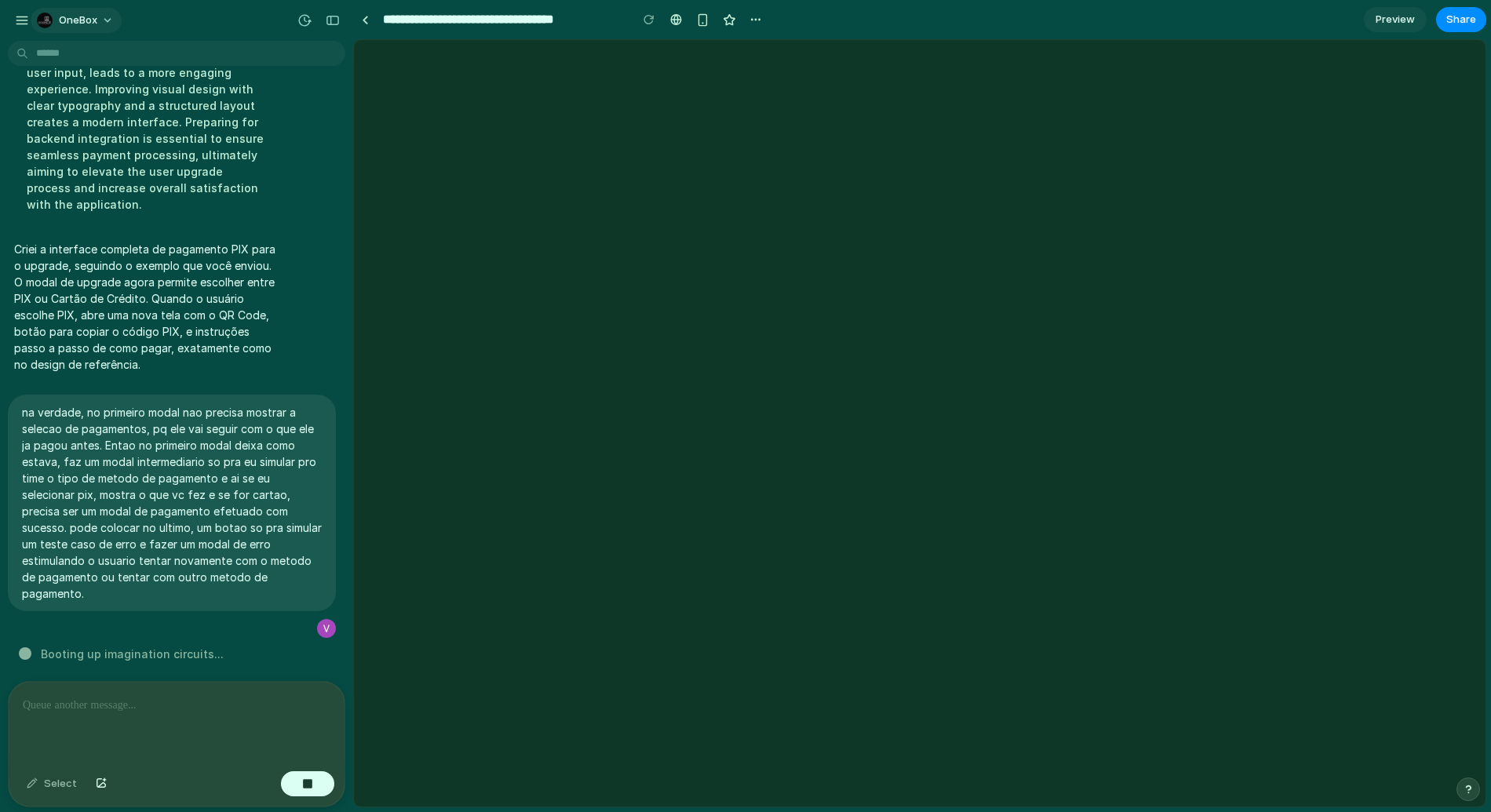
click at [102, 20] on button "OneBox" at bounding box center [76, 20] width 91 height 25
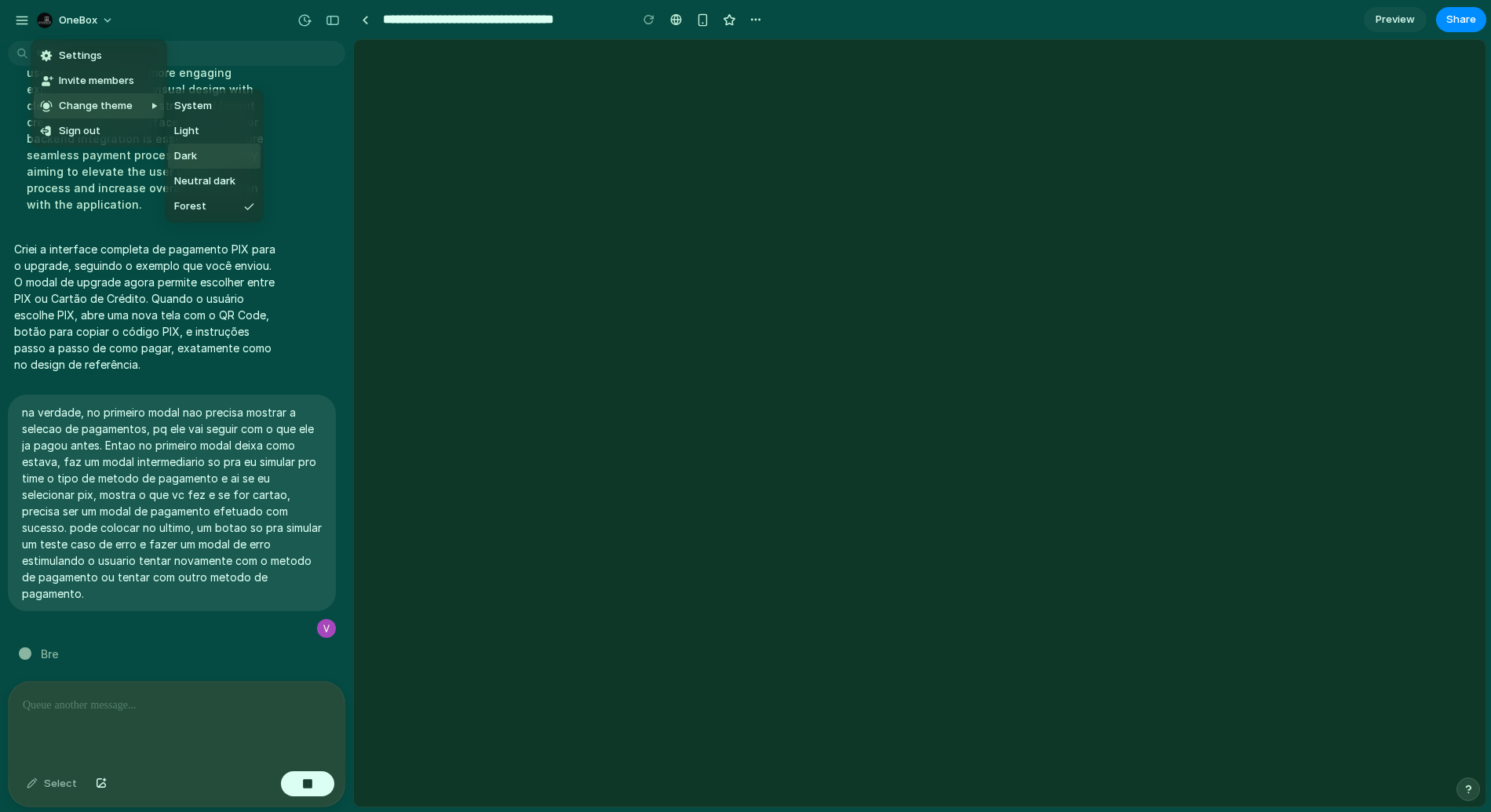
click at [206, 133] on li "Light" at bounding box center [213, 131] width 93 height 25
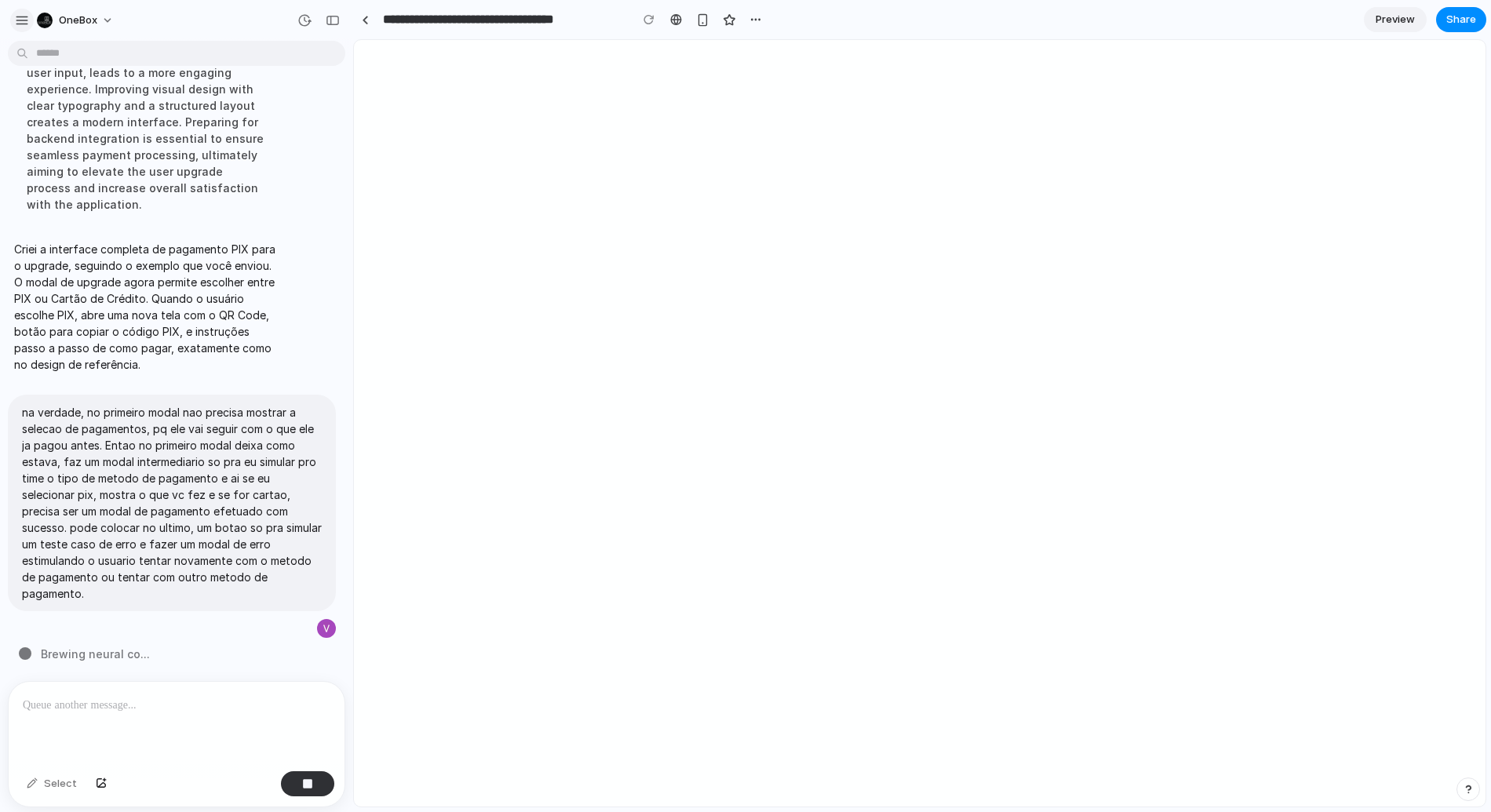
click at [25, 23] on div "button" at bounding box center [22, 20] width 14 height 14
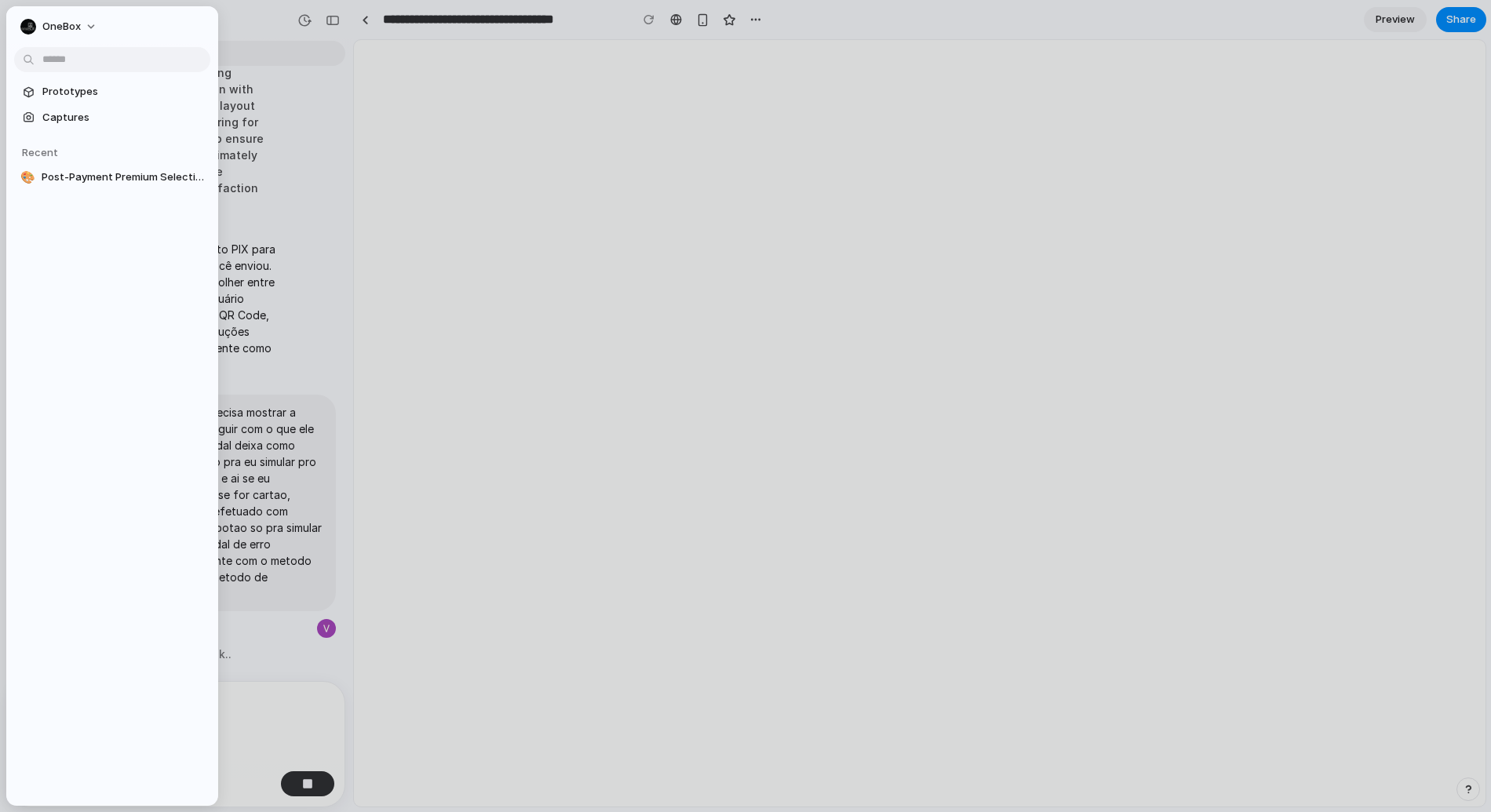
click at [265, 18] on div at bounding box center [746, 406] width 1491 height 812
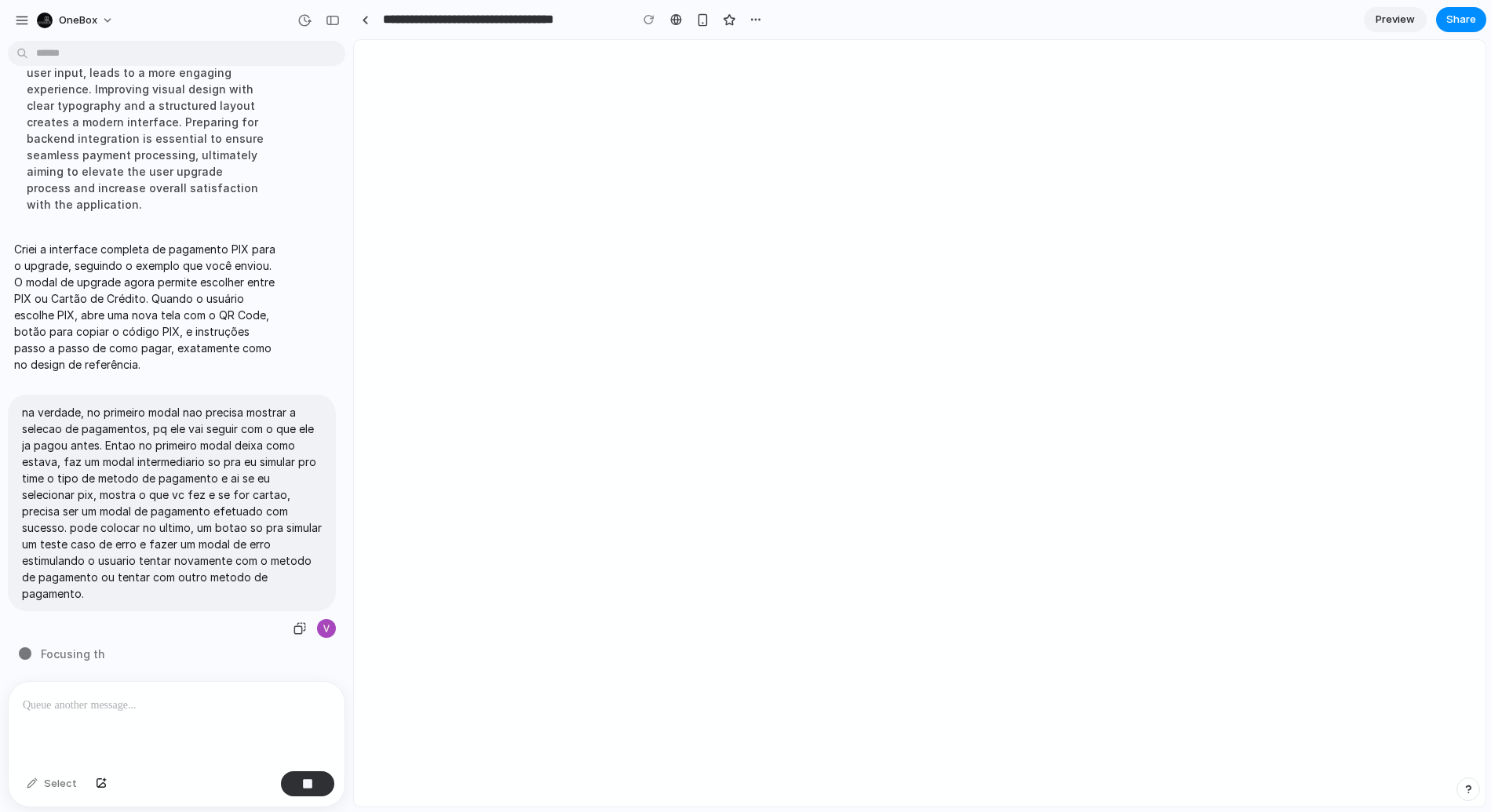
click at [187, 618] on div "na verdade, no primeiro modal nao precisa mostrar a selecao de pagamentos, pq e…" at bounding box center [171, 517] width 328 height 245
